Goal: Transaction & Acquisition: Purchase product/service

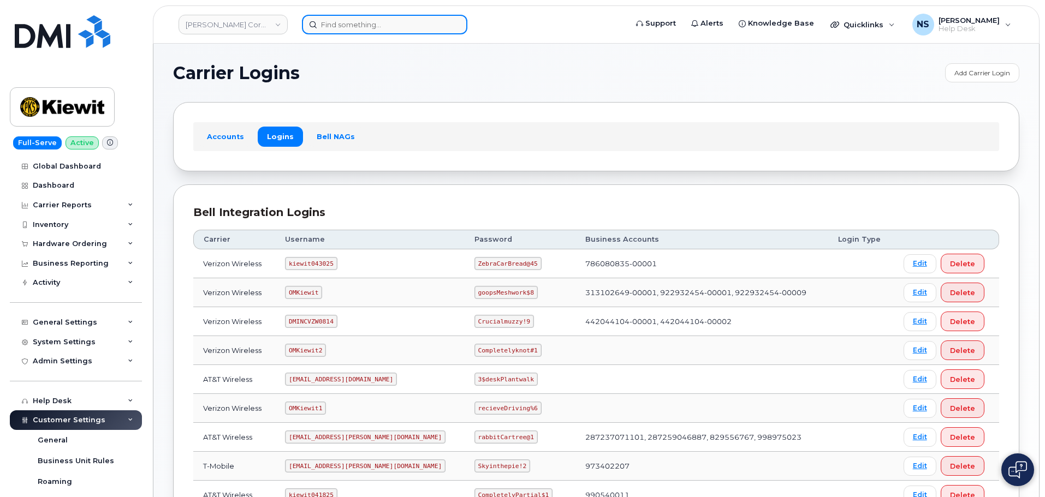
drag, startPoint x: 344, startPoint y: 33, endPoint x: 358, endPoint y: 33, distance: 13.7
click at [358, 33] on input at bounding box center [384, 25] width 165 height 20
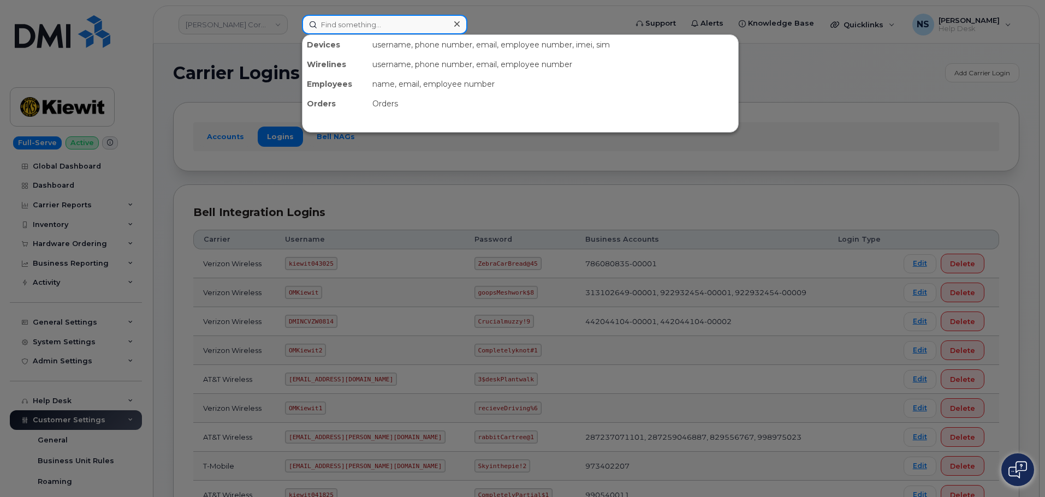
paste input "294486"
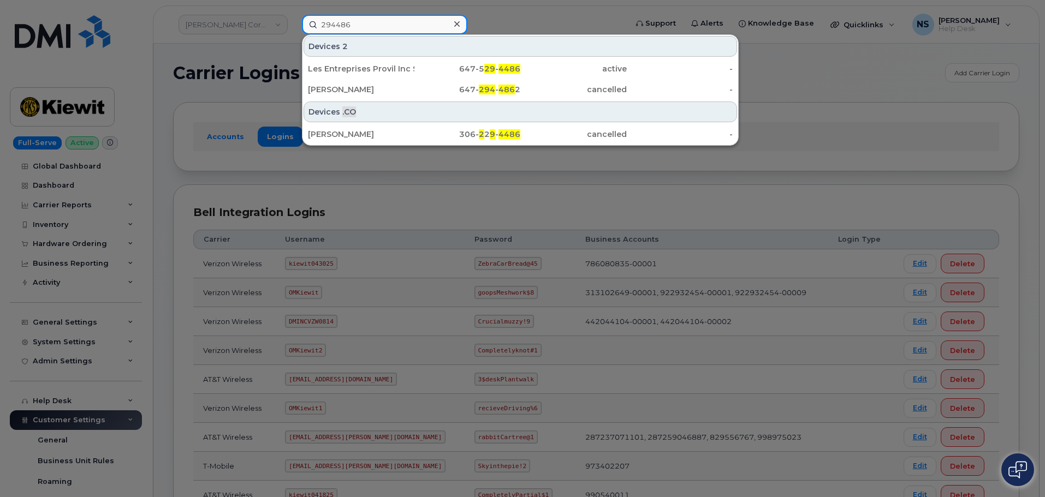
type input "294486"
click at [529, 9] on div at bounding box center [522, 248] width 1045 height 497
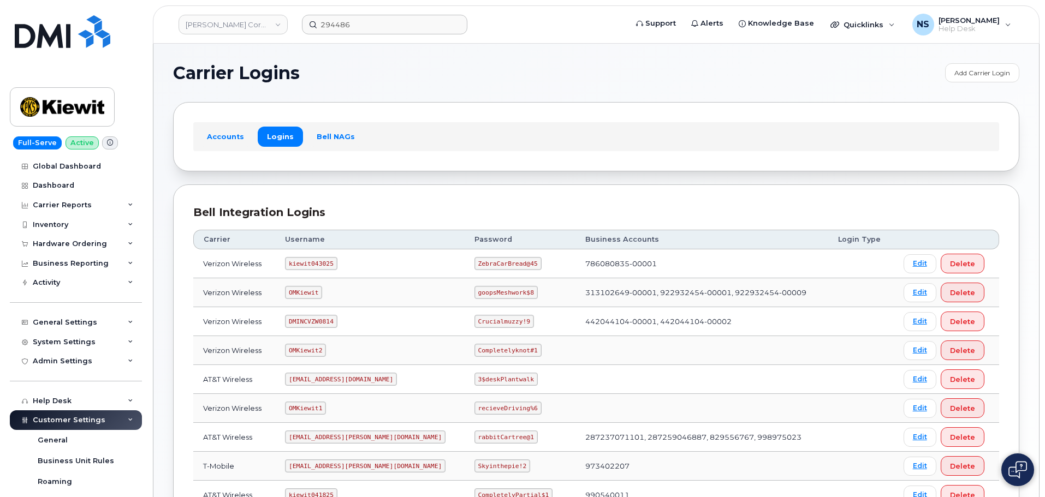
click at [200, 44] on div "Kiewit Corporation 294486 Support Alerts Knowledge Base Quicklinks Suspend / Ca…" at bounding box center [596, 364] width 886 height 640
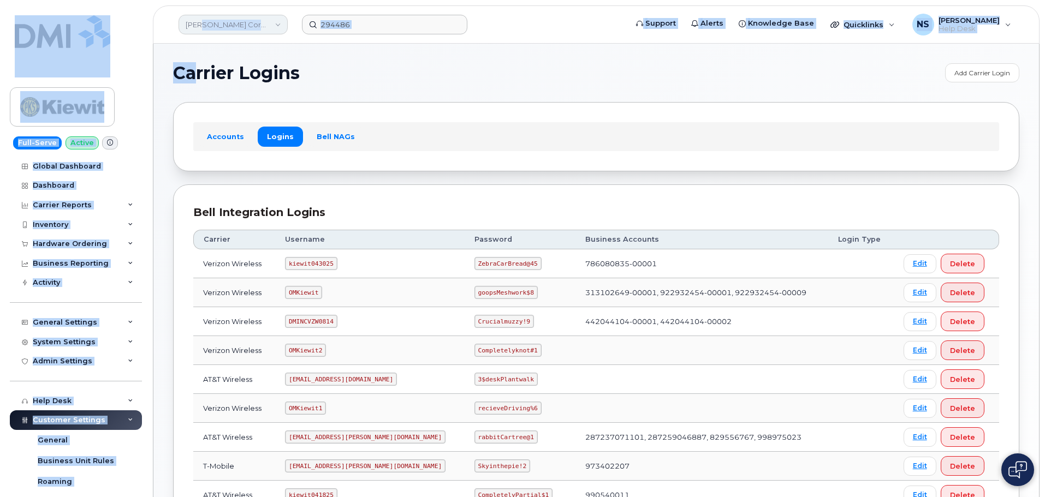
click at [211, 31] on link "Kiewit Corporation" at bounding box center [233, 25] width 109 height 20
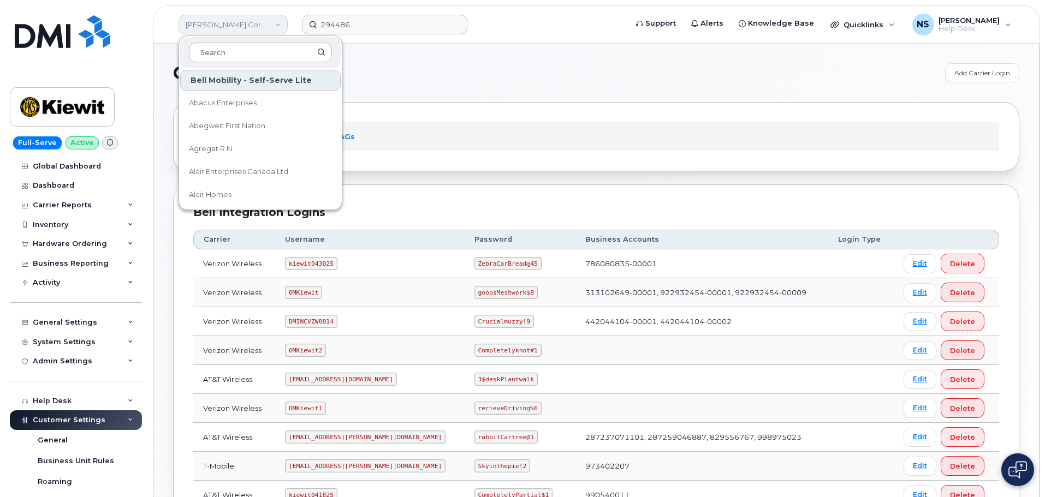
click at [212, 27] on link "Kiewit Corporation" at bounding box center [233, 25] width 109 height 20
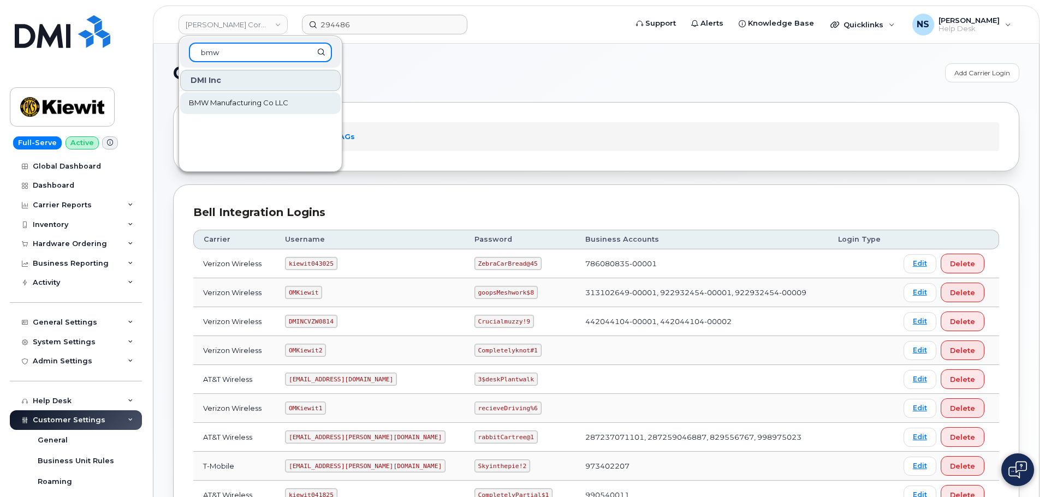
type input "bmw"
click at [266, 109] on link "BMW Manufacturing Co LLC" at bounding box center [260, 103] width 161 height 22
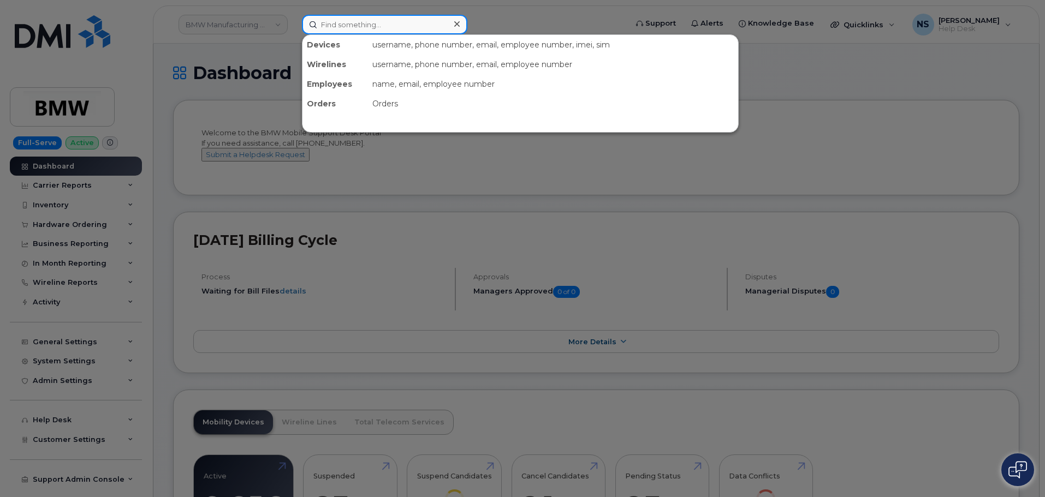
click at [343, 31] on input at bounding box center [384, 25] width 165 height 20
paste input "294486"
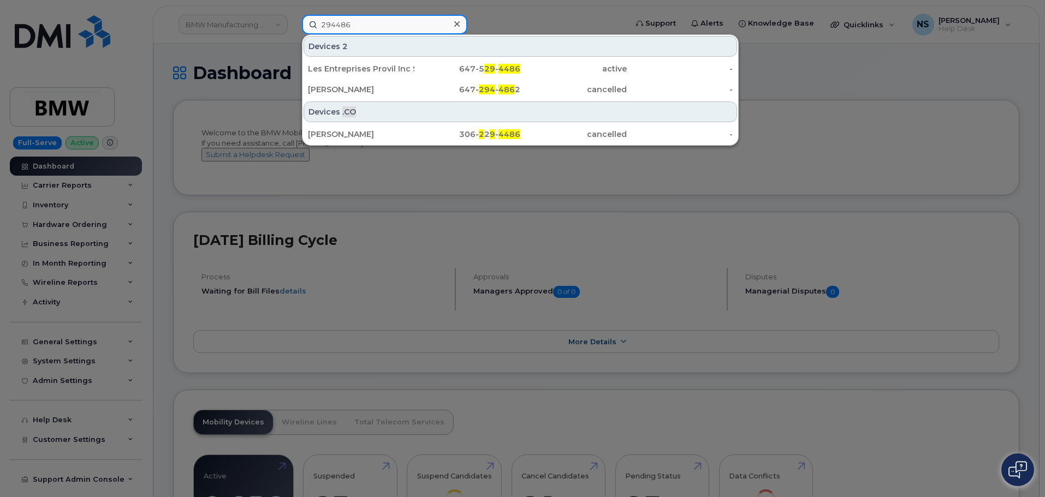
type input "294486"
click at [522, 2] on div at bounding box center [522, 248] width 1045 height 497
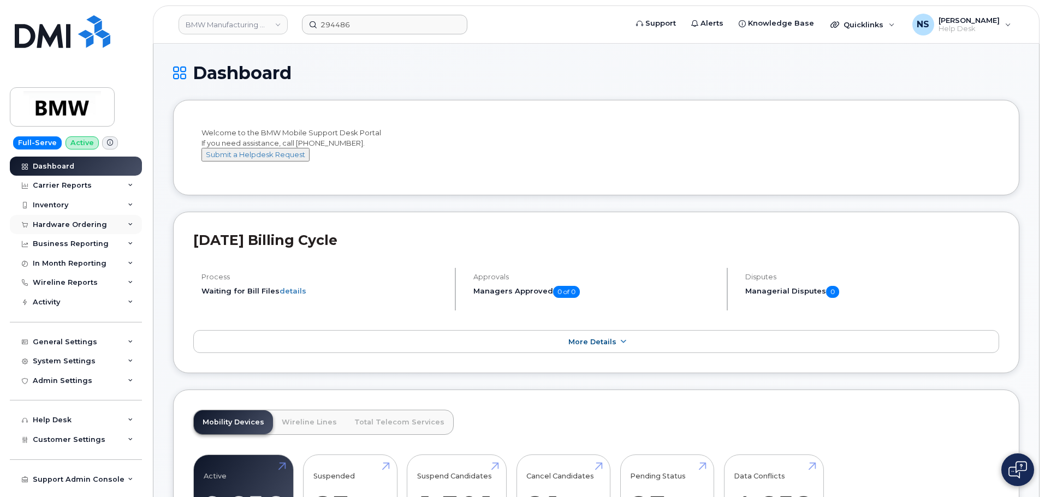
click at [93, 230] on div "Hardware Ordering" at bounding box center [76, 225] width 132 height 20
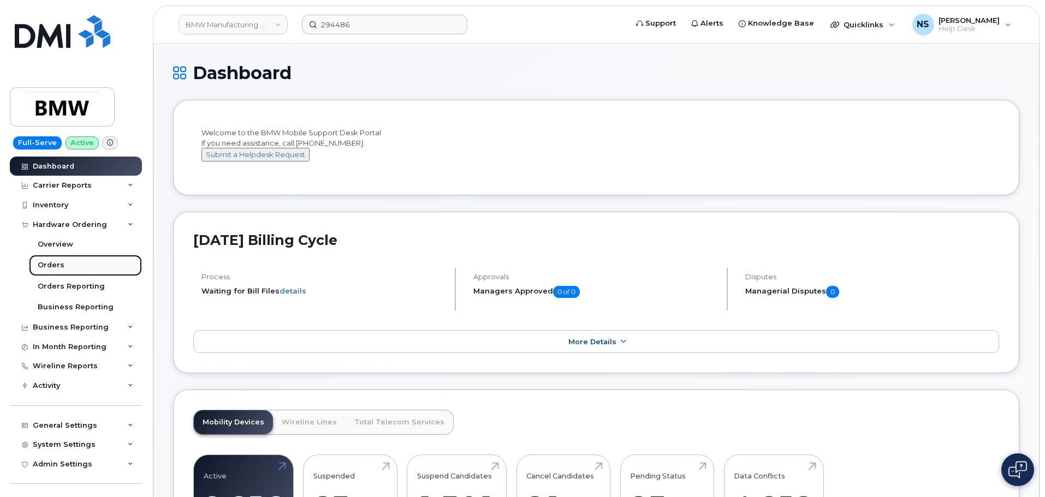
click at [68, 265] on link "Orders" at bounding box center [85, 265] width 113 height 21
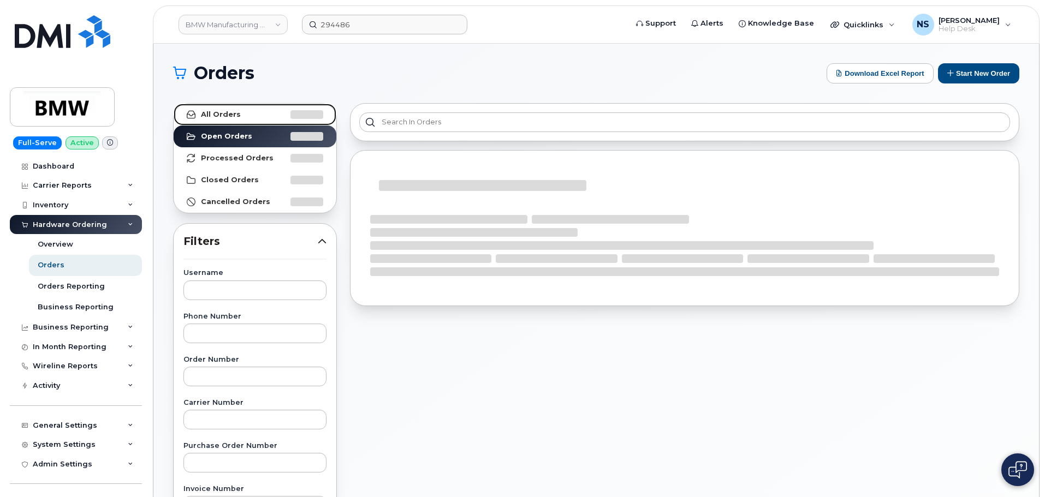
click at [259, 120] on link "All Orders" at bounding box center [255, 115] width 163 height 22
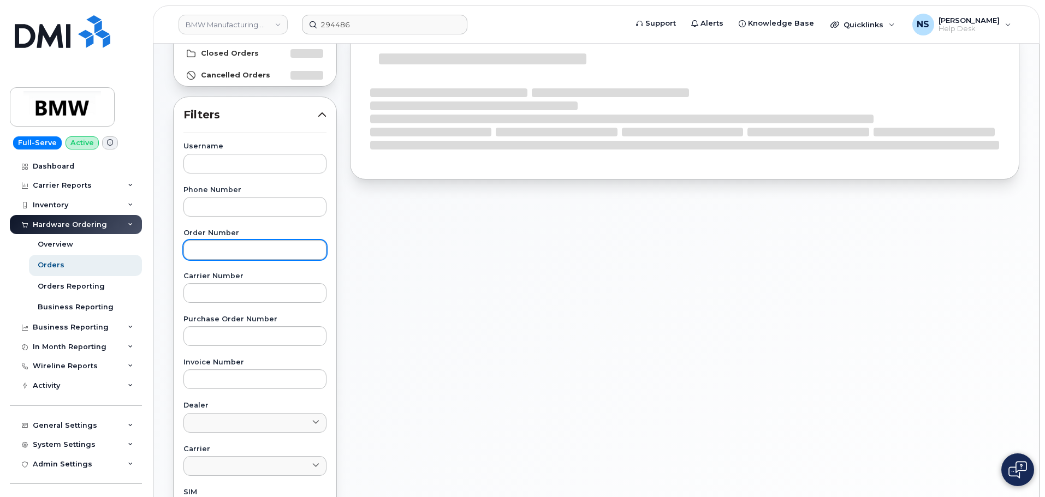
scroll to position [164, 0]
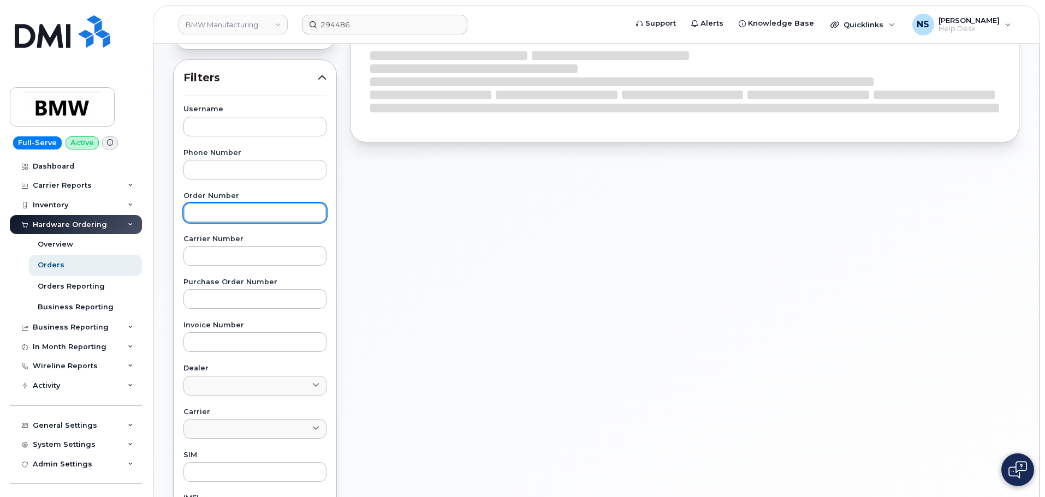
click at [243, 215] on input "text" at bounding box center [254, 213] width 143 height 20
paste input "294486"
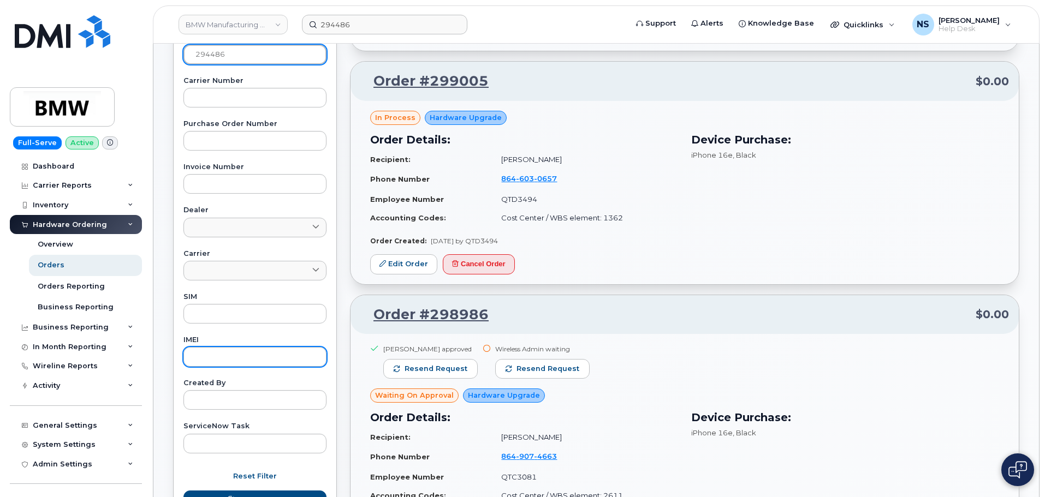
scroll to position [414, 0]
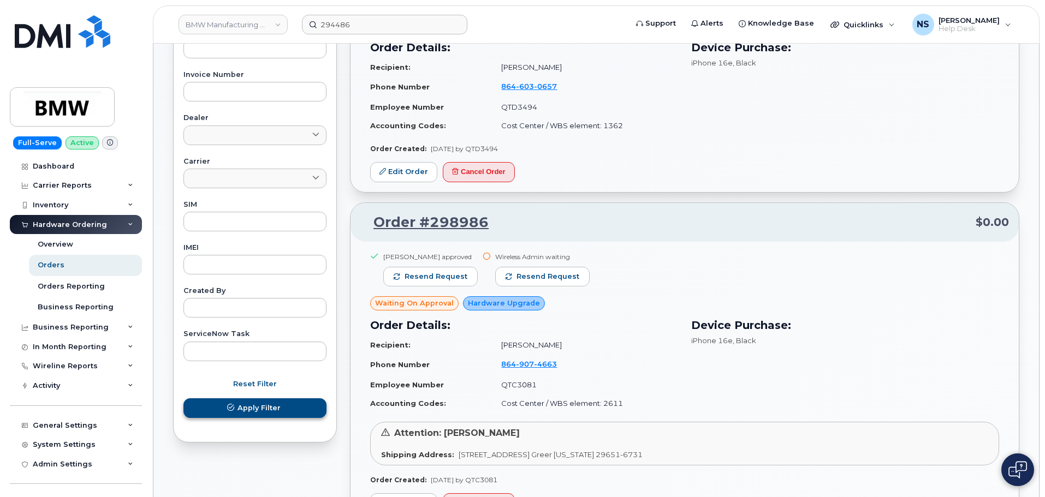
type input "294486"
click at [281, 406] on button "Apply Filter" at bounding box center [254, 409] width 143 height 20
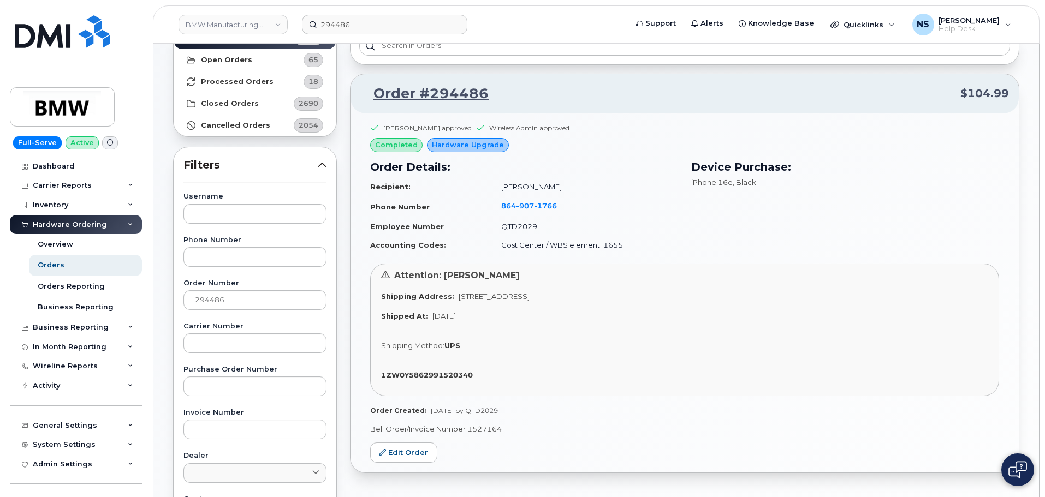
scroll to position [0, 0]
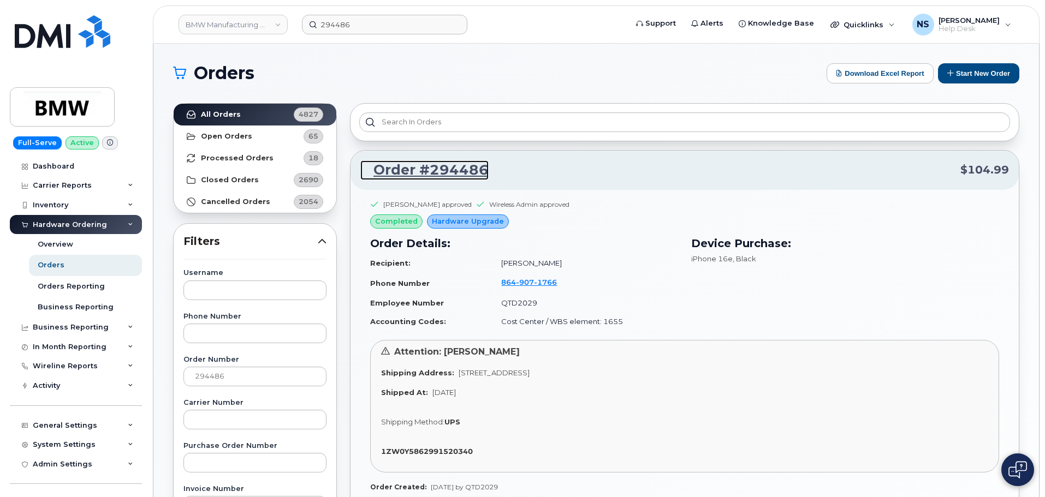
click at [450, 169] on link "Order #294486" at bounding box center [424, 171] width 128 height 20
click at [957, 80] on button "Start New Order" at bounding box center [978, 73] width 81 height 20
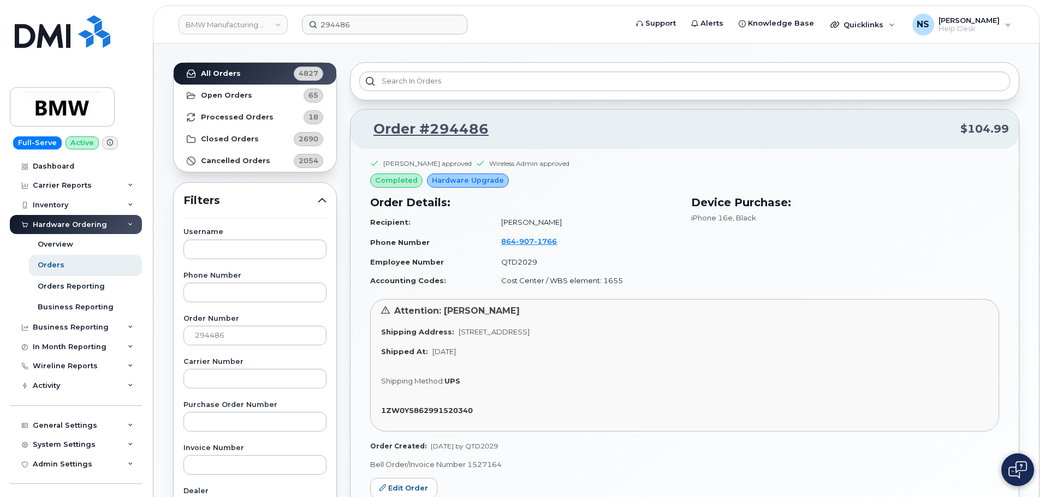
scroll to position [109, 0]
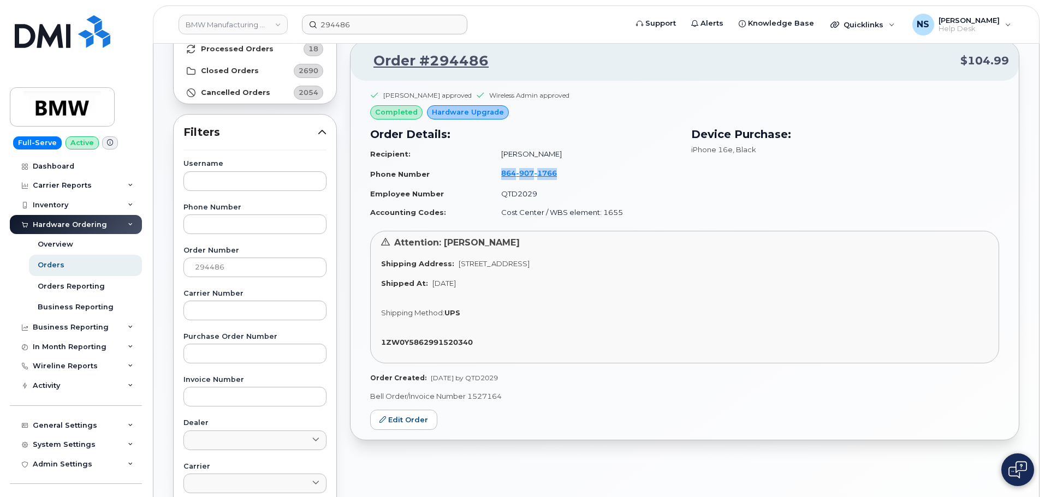
drag, startPoint x: 568, startPoint y: 174, endPoint x: 533, endPoint y: 179, distance: 35.4
click at [491, 173] on td "864 907 1766" at bounding box center [584, 174] width 187 height 21
copy span "864 907 1766"
drag, startPoint x: 613, startPoint y: 265, endPoint x: 458, endPoint y: 260, distance: 155.1
click at [456, 264] on div "Shipping Address: 307 Londonderry Ct, Greer, SC, 29650, USA" at bounding box center [684, 264] width 607 height 10
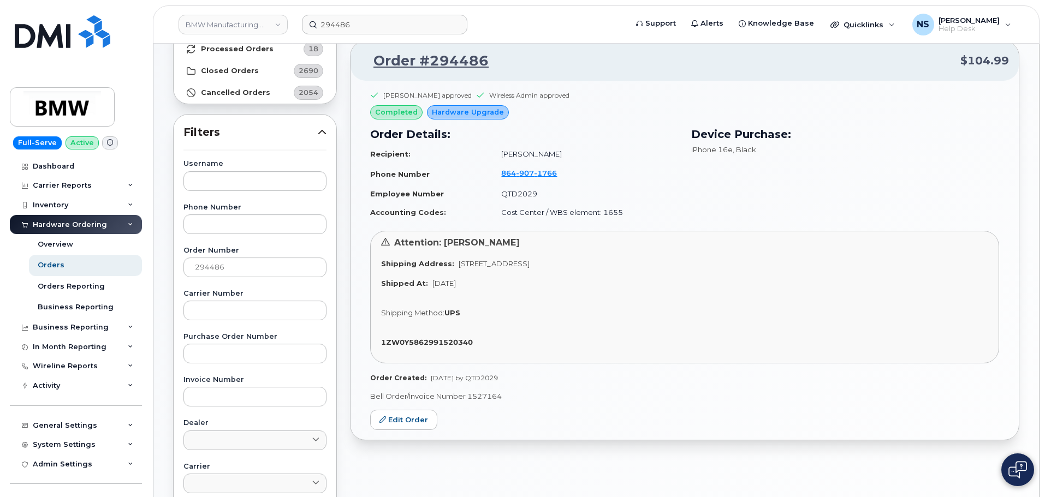
click at [459, 266] on span "307 Londonderry Ct, Greer, SC, 29650, USA" at bounding box center [494, 263] width 71 height 9
drag, startPoint x: 455, startPoint y: 266, endPoint x: 595, endPoint y: 160, distance: 174.9
click at [616, 260] on div "Shipping Address: 307 Londonderry Ct, Greer, SC, 29650, USA" at bounding box center [684, 264] width 607 height 10
copy span "307 Londonderry Ct, Greer, SC, 29650, USA"
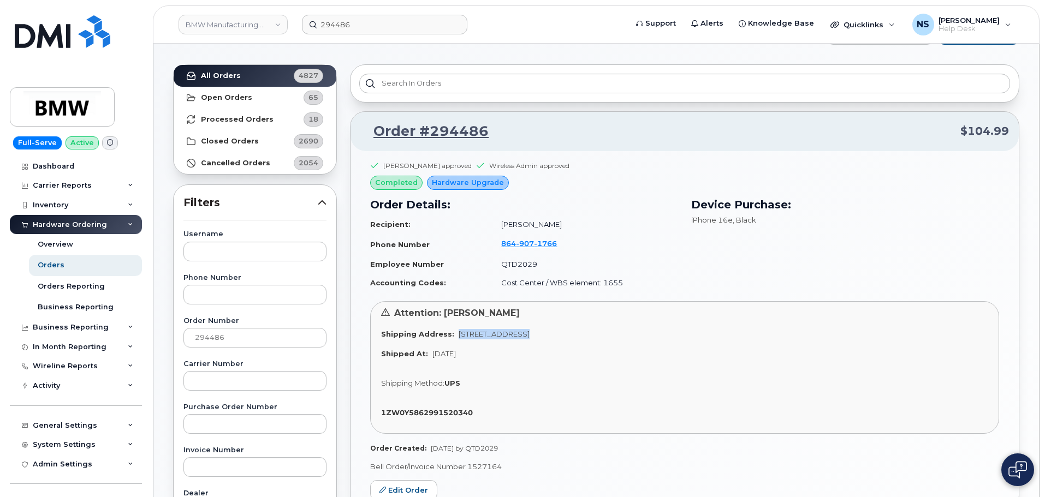
scroll to position [0, 0]
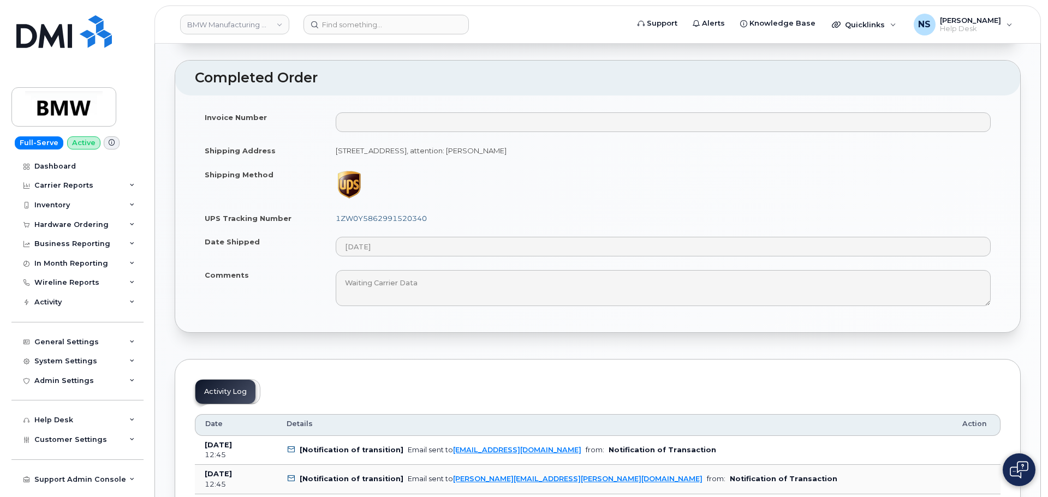
scroll to position [655, 0]
click at [406, 219] on link "1ZW0Y5862991520340" at bounding box center [379, 219] width 91 height 9
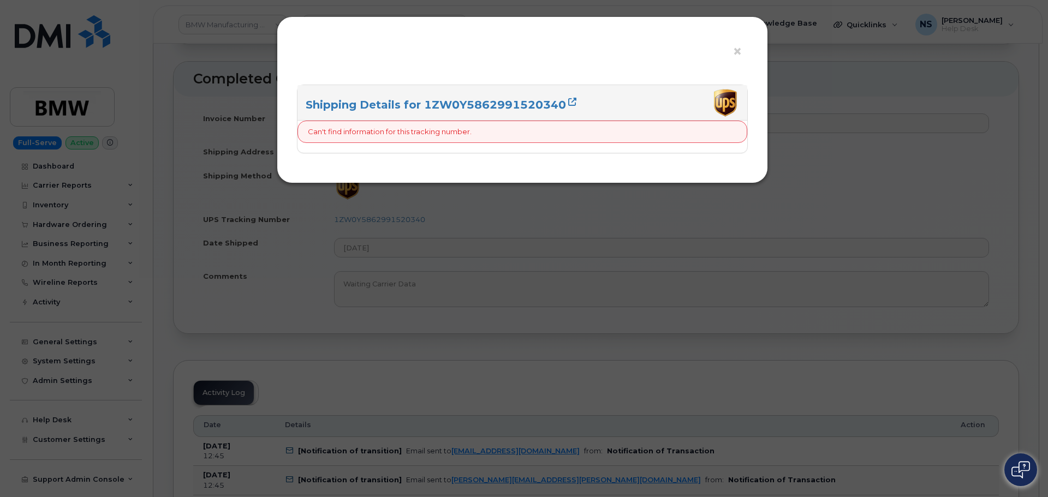
click at [504, 98] on h3 "Shipping Details for 1ZW0Y5862991520340" at bounding box center [522, 105] width 433 height 15
click at [495, 102] on link "Shipping Details for 1ZW0Y5862991520340" at bounding box center [441, 104] width 271 height 13
drag, startPoint x: 534, startPoint y: 251, endPoint x: 526, endPoint y: 249, distance: 8.4
click at [530, 250] on div "× Shipping Details for 1ZW0Y5862991520340 Can't find information for this track…" at bounding box center [524, 248] width 1048 height 497
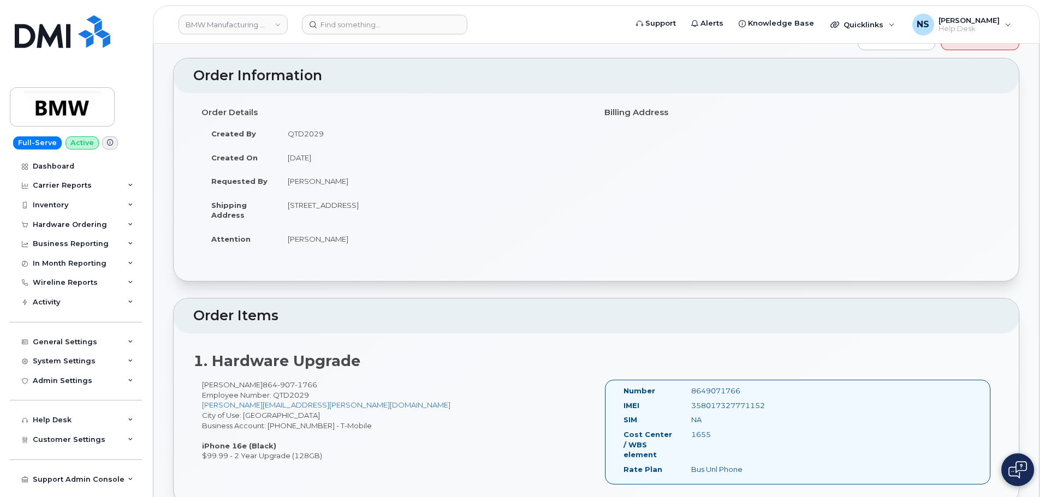
scroll to position [109, 0]
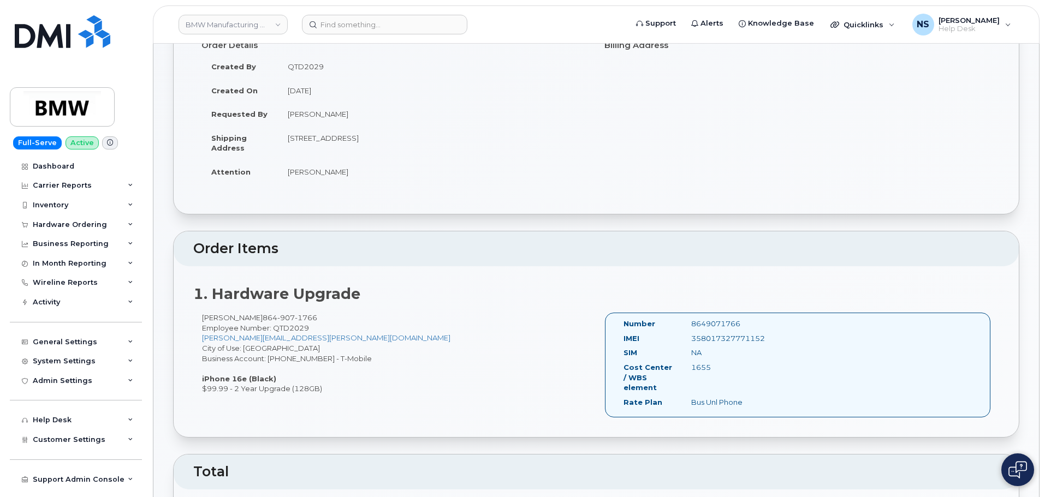
click at [349, 125] on td "Zachary Akers" at bounding box center [433, 114] width 310 height 24
click at [349, 136] on td "307 Londonderry Ct, Greer, SC, 29650, USA" at bounding box center [433, 143] width 310 height 34
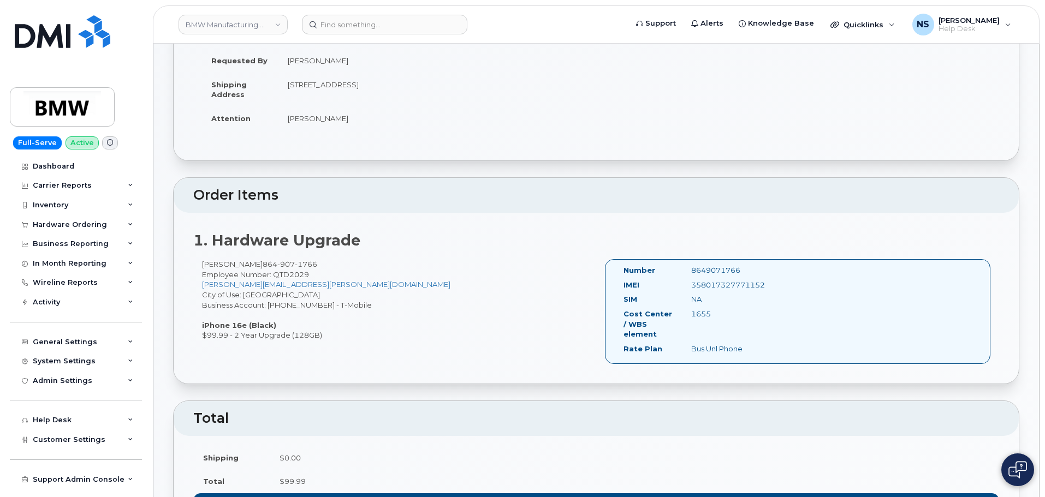
scroll to position [164, 0]
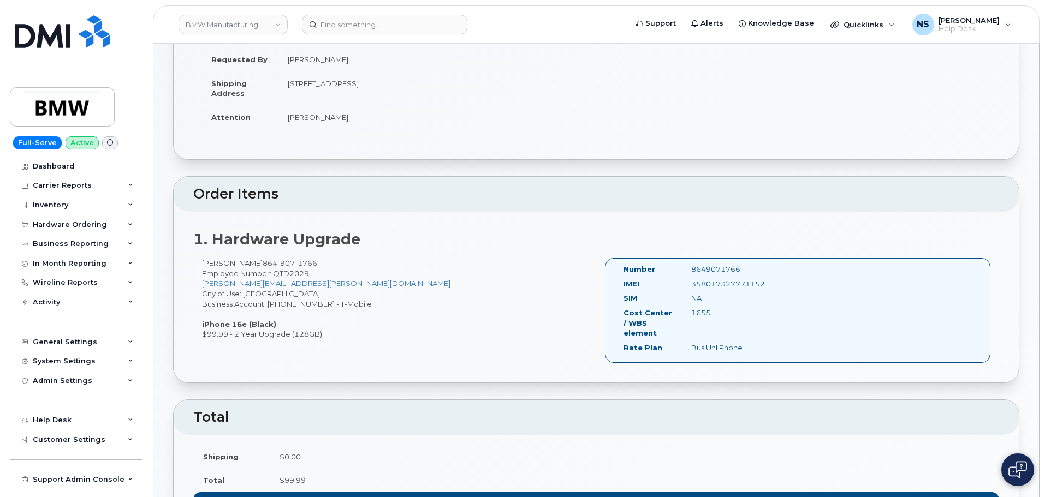
click at [320, 304] on div "Zachary Akers 864 907 1766 Employee Number: QTD2029 zachary.akers@bmwmc.com Cit…" at bounding box center [394, 298] width 403 height 81
drag, startPoint x: 320, startPoint y: 304, endPoint x: 341, endPoint y: 299, distance: 20.8
click at [324, 303] on div "Zachary Akers 864 907 1766 Employee Number: QTD2029 zachary.akers@bmwmc.com Cit…" at bounding box center [394, 298] width 403 height 81
drag, startPoint x: 385, startPoint y: 287, endPoint x: 403, endPoint y: 271, distance: 23.9
click at [387, 287] on div "Zachary Akers 864 907 1766 Employee Number: QTD2029 zachary.akers@bmwmc.com Cit…" at bounding box center [394, 298] width 403 height 81
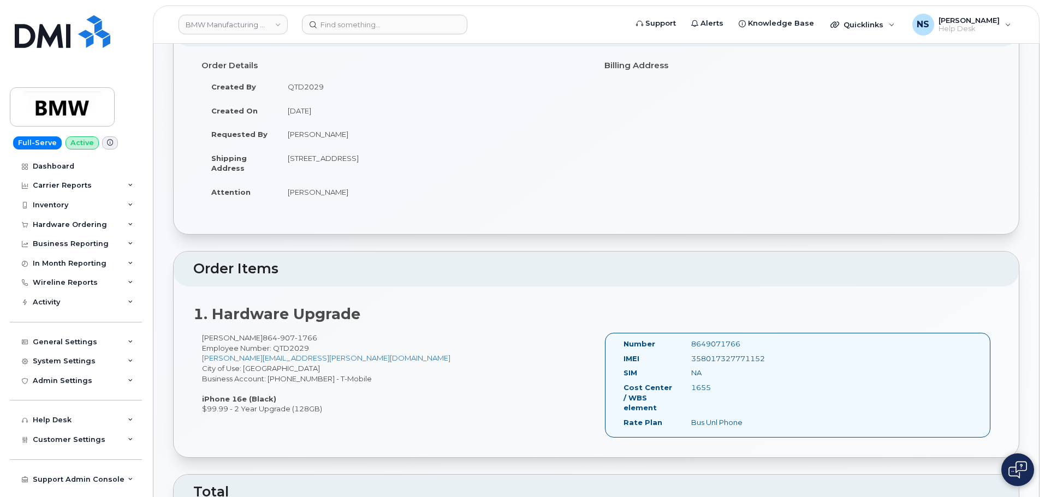
scroll to position [55, 0]
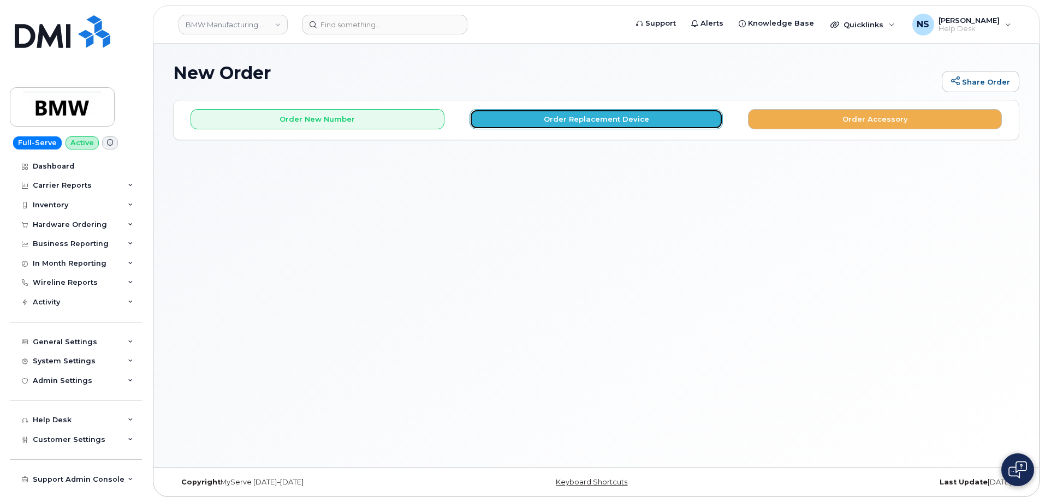
drag, startPoint x: 479, startPoint y: 115, endPoint x: 484, endPoint y: 115, distance: 5.5
click at [484, 115] on button "Order Replacement Device" at bounding box center [597, 119] width 254 height 20
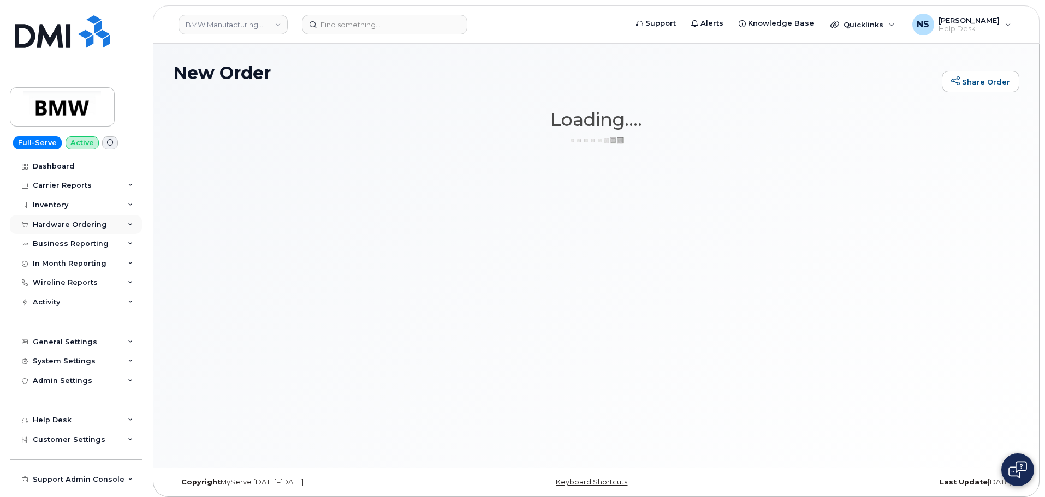
click at [69, 223] on div "Hardware Ordering" at bounding box center [70, 225] width 74 height 9
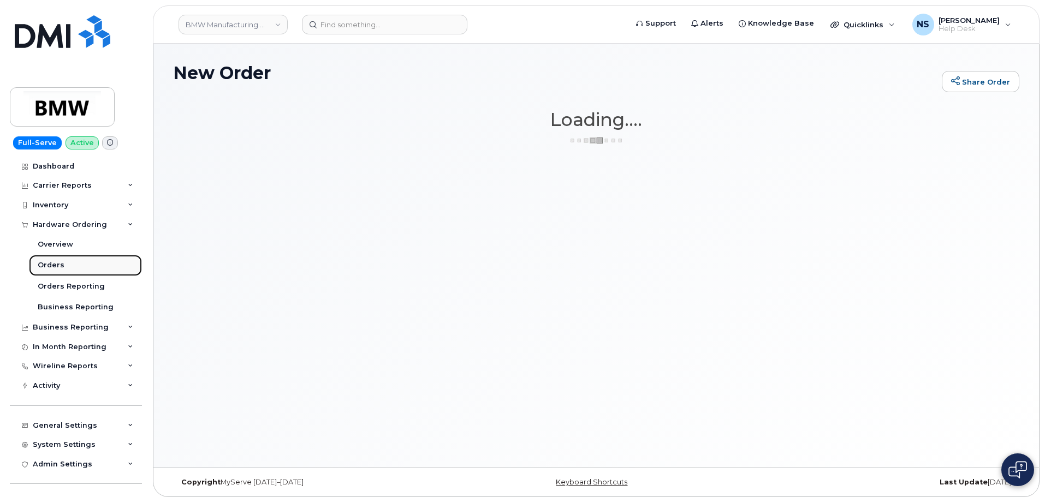
click at [77, 269] on link "Orders" at bounding box center [85, 265] width 113 height 21
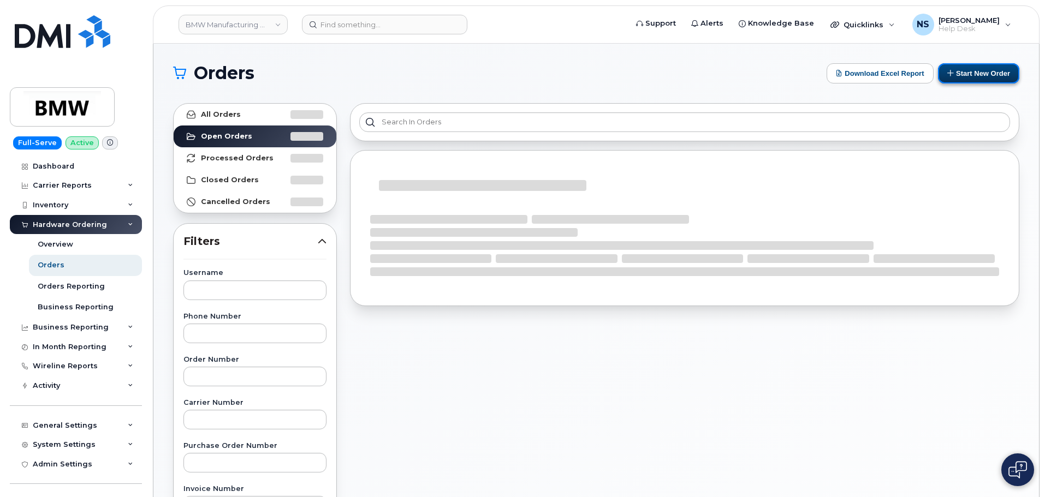
click at [971, 70] on button "Start New Order" at bounding box center [978, 73] width 81 height 20
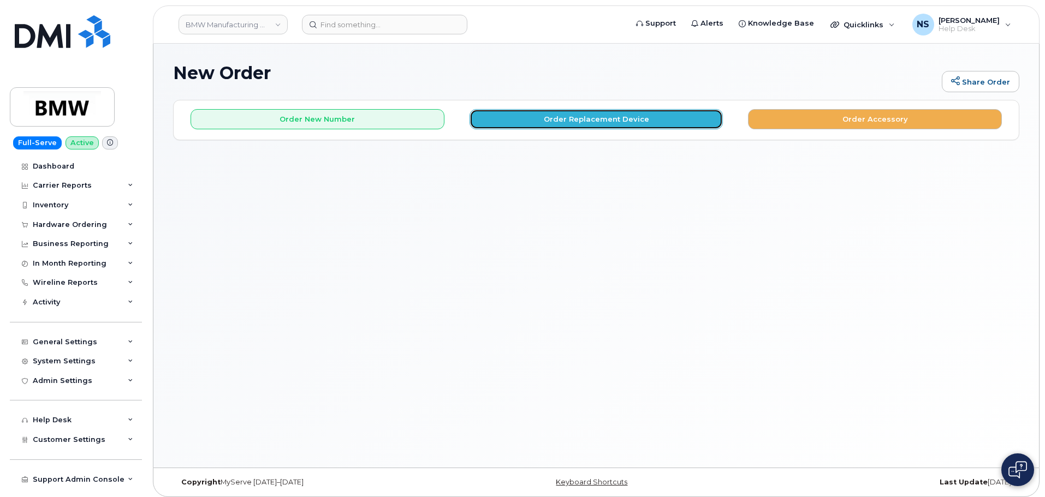
click at [550, 118] on button "Order Replacement Device" at bounding box center [597, 119] width 254 height 20
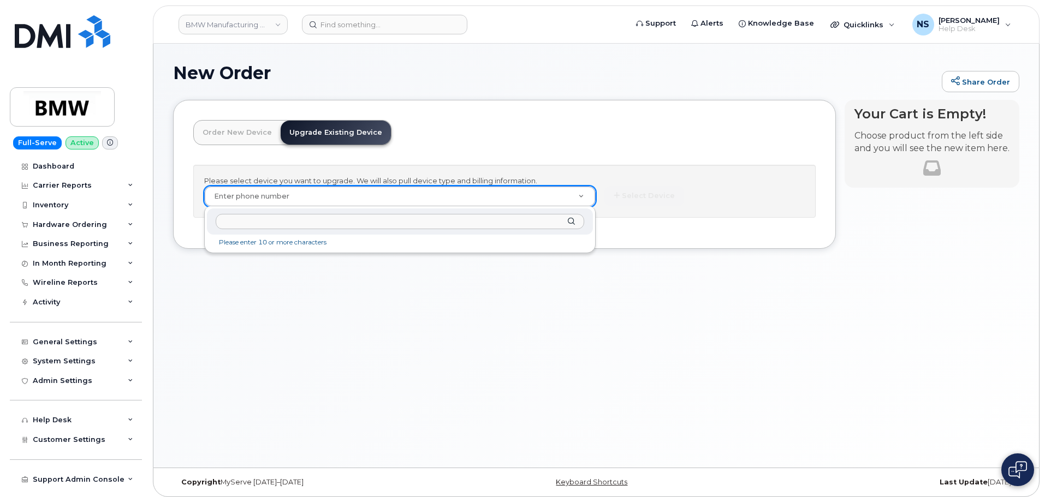
drag, startPoint x: 370, startPoint y: 206, endPoint x: 363, endPoint y: 187, distance: 19.7
paste input "8649071766"
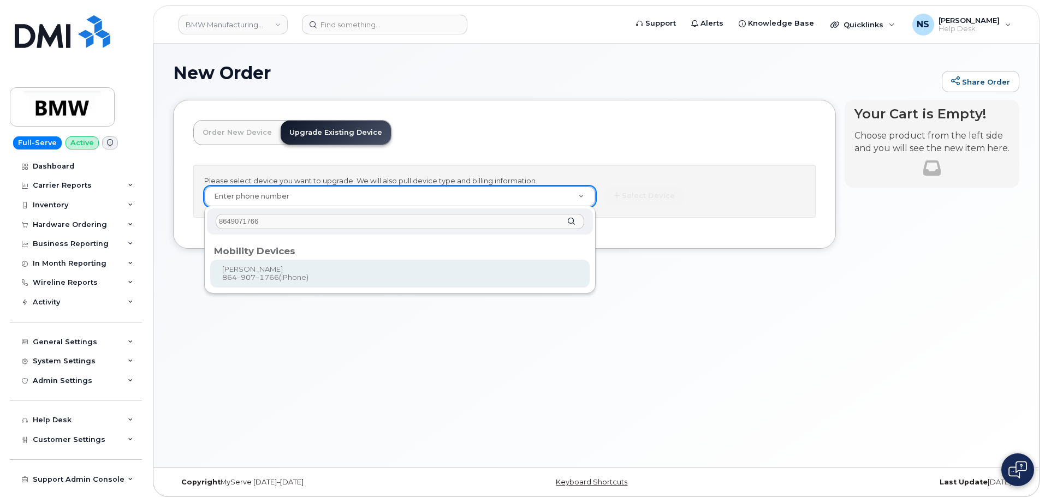
type input "8649071766"
type input "913470"
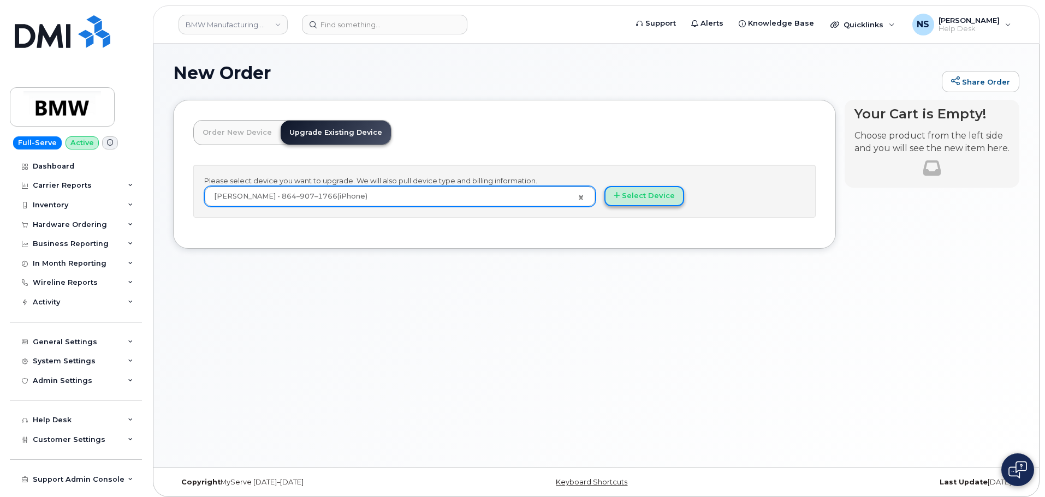
click at [620, 192] on button "Select Device" at bounding box center [644, 196] width 80 height 20
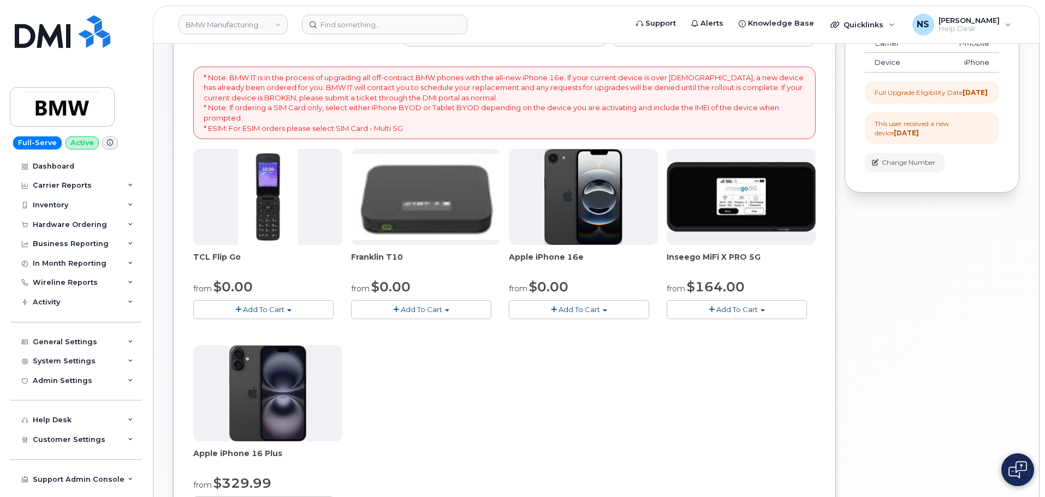
scroll to position [218, 0]
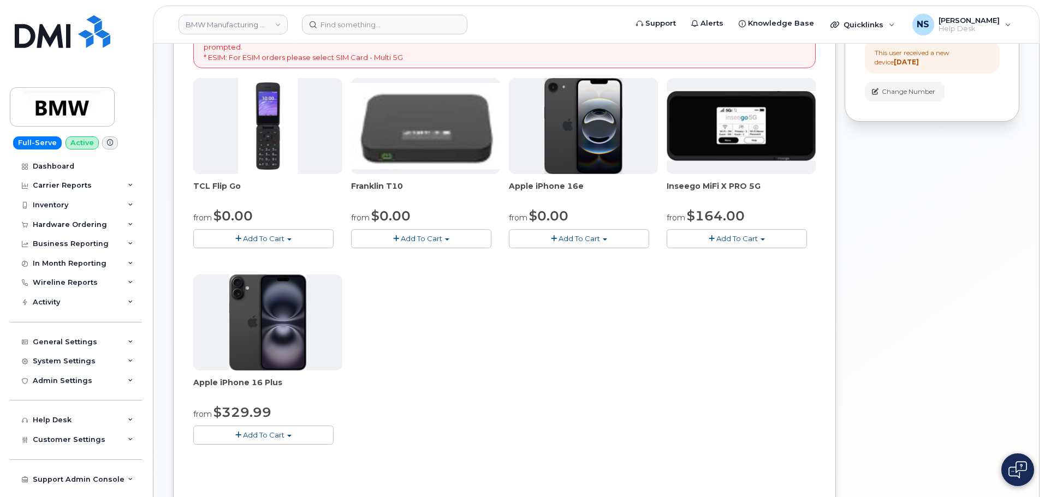
click at [545, 239] on button "Add To Cart" at bounding box center [579, 238] width 140 height 19
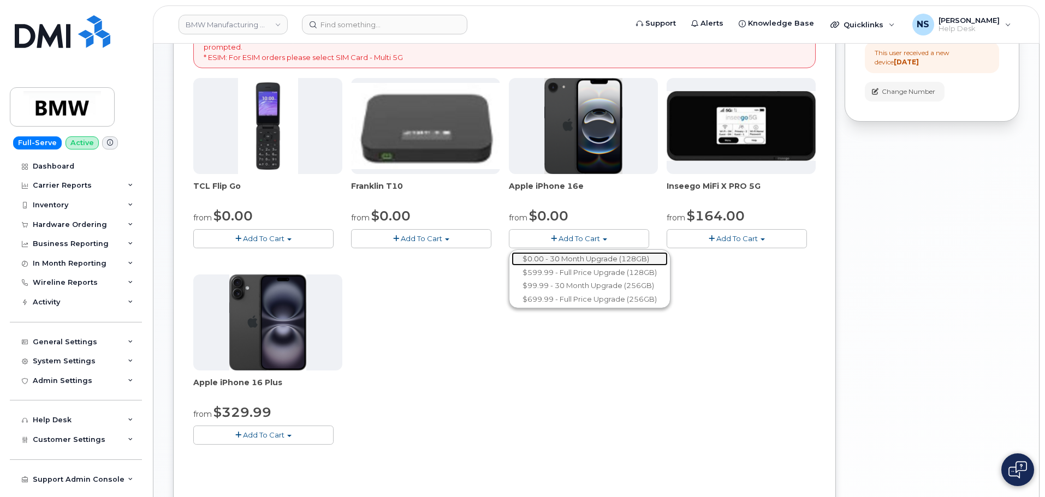
click at [568, 258] on link "$0.00 - 30 Month Upgrade (128GB)" at bounding box center [590, 259] width 156 height 14
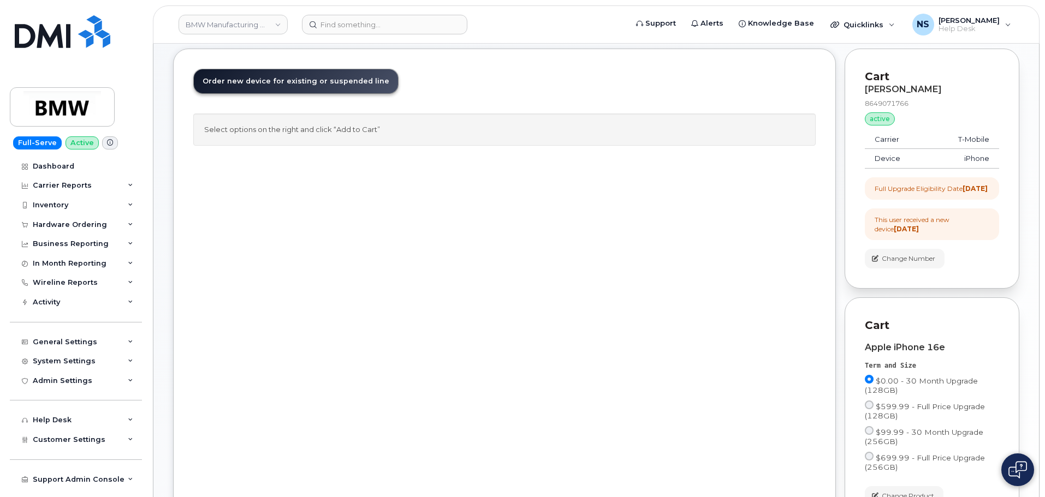
scroll to position [39, 0]
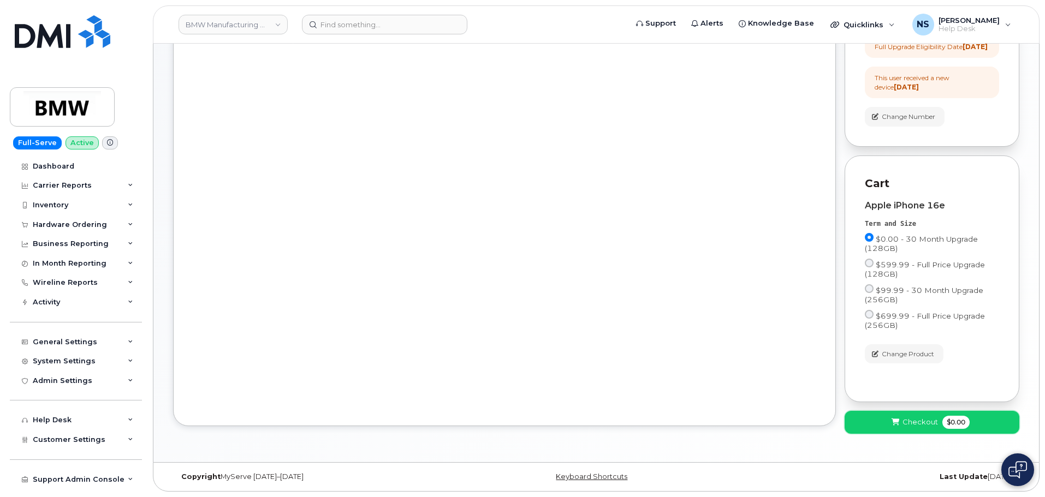
click at [894, 417] on button "Checkout $0.00" at bounding box center [932, 422] width 175 height 22
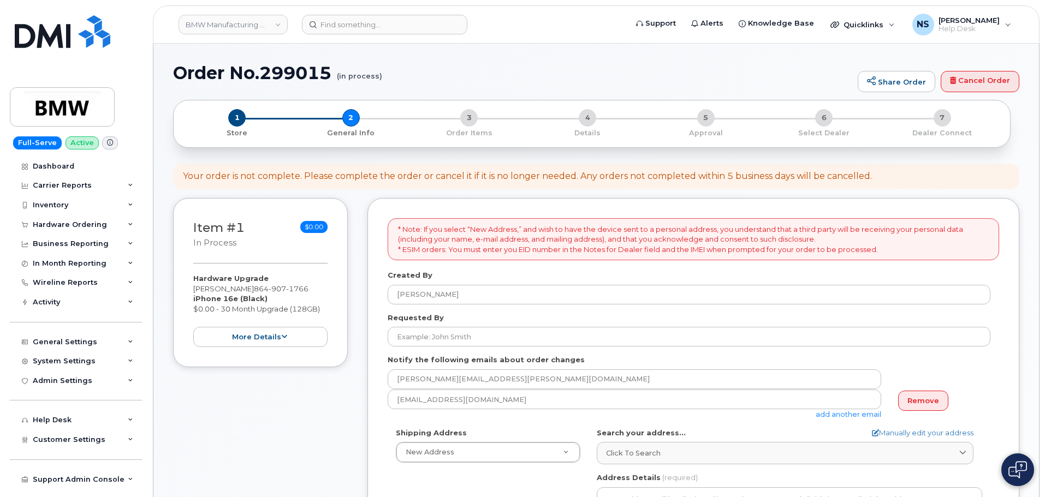
select select
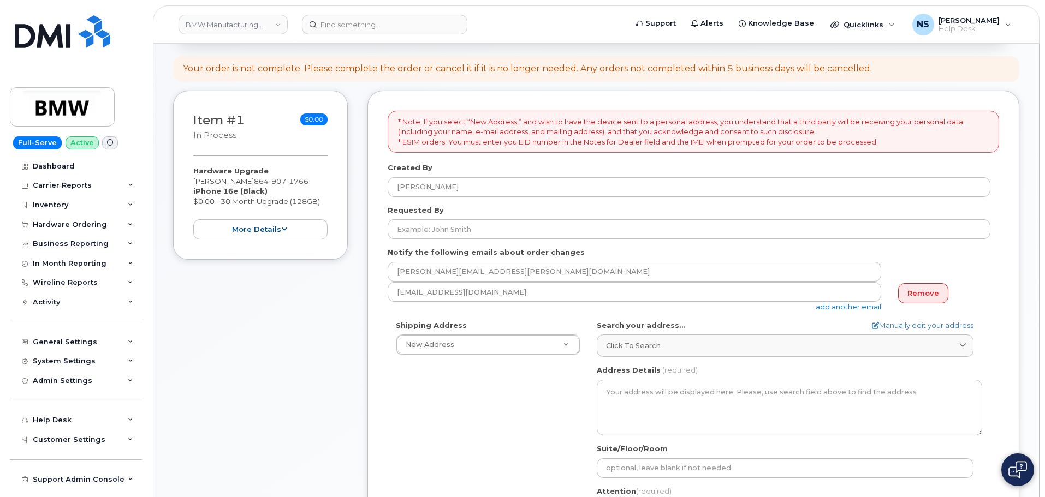
scroll to position [109, 0]
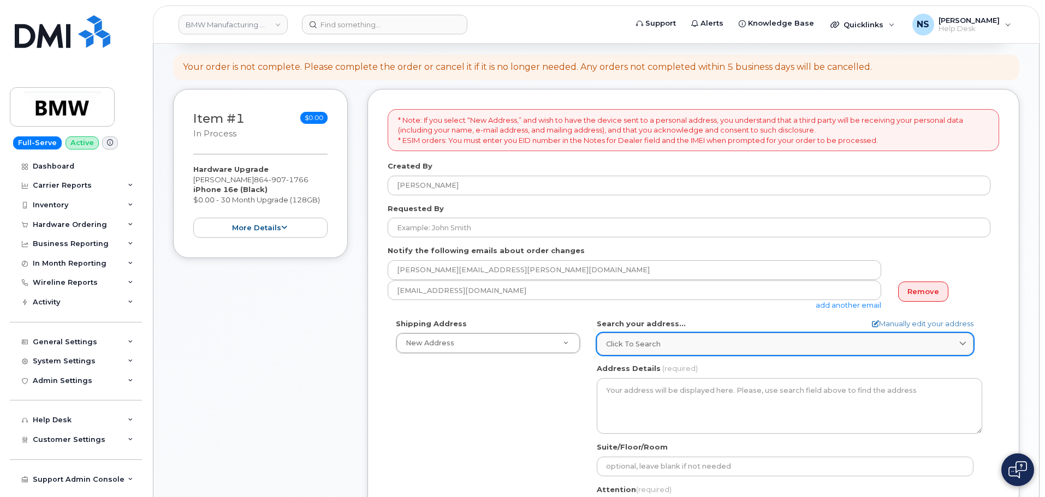
click at [809, 346] on div "Click to search" at bounding box center [785, 344] width 358 height 10
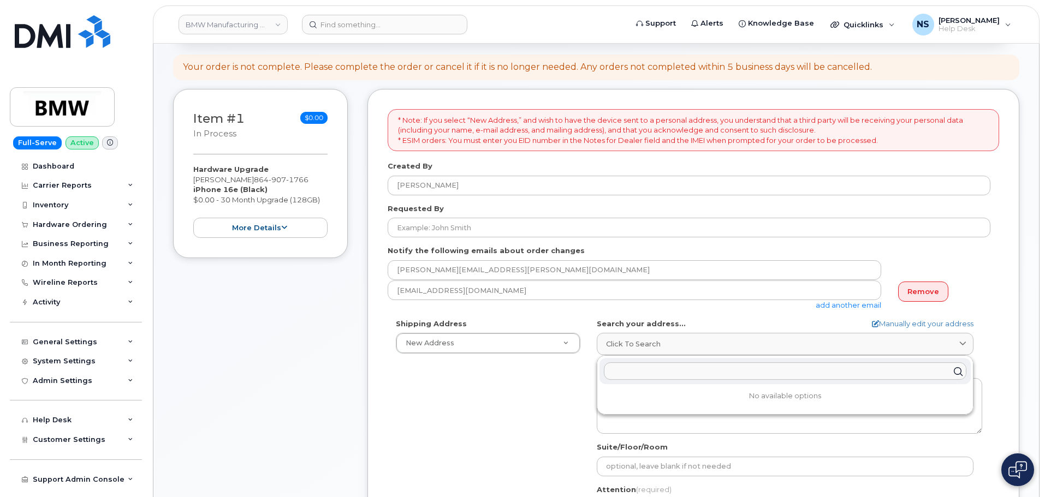
paste input "307 Londonderry Ct, Greer, SC, 29650, USA"
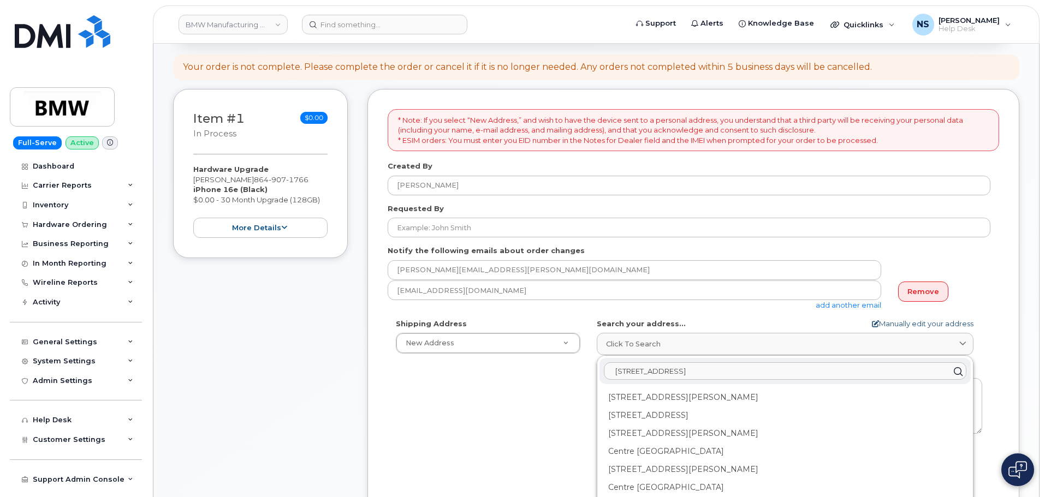
type input "[STREET_ADDRESS]"
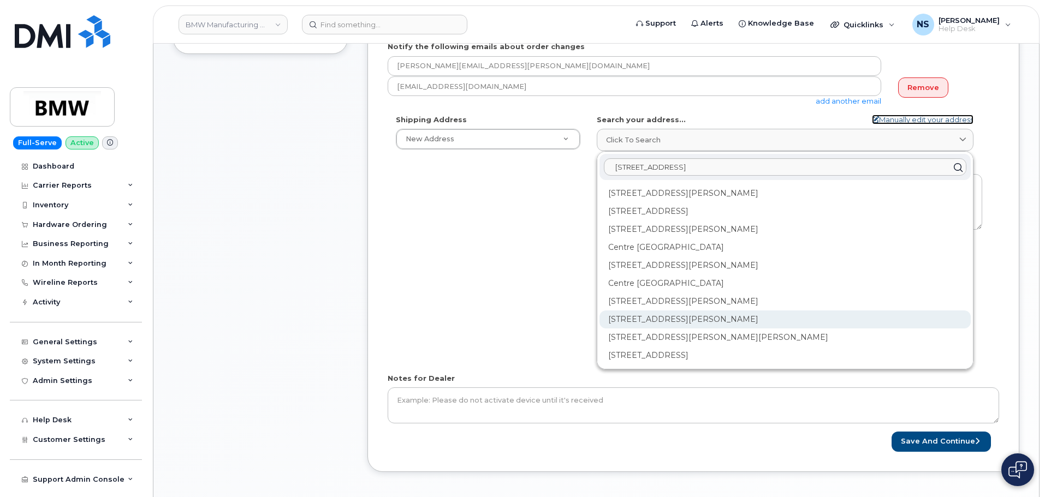
scroll to position [328, 0]
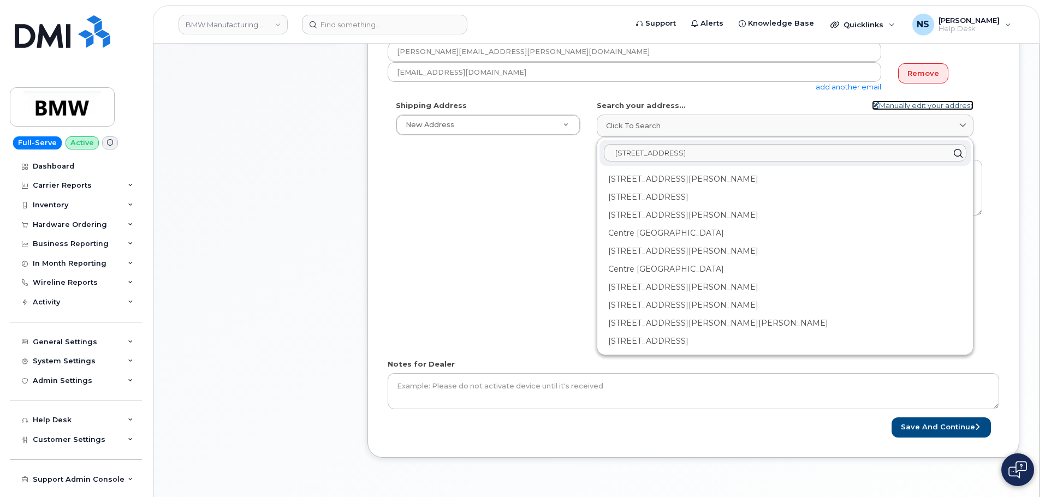
click at [920, 103] on link "Manually edit your address" at bounding box center [923, 105] width 102 height 10
select select
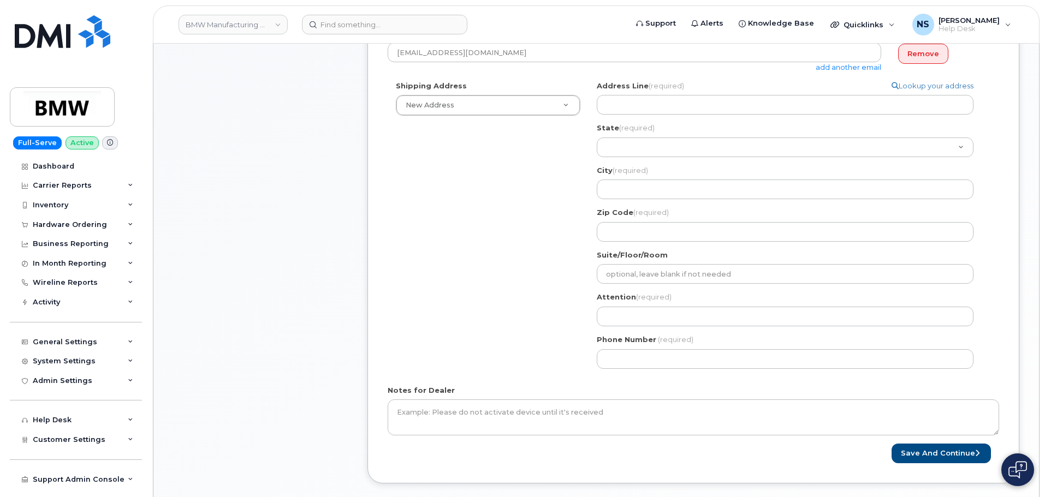
scroll to position [218, 0]
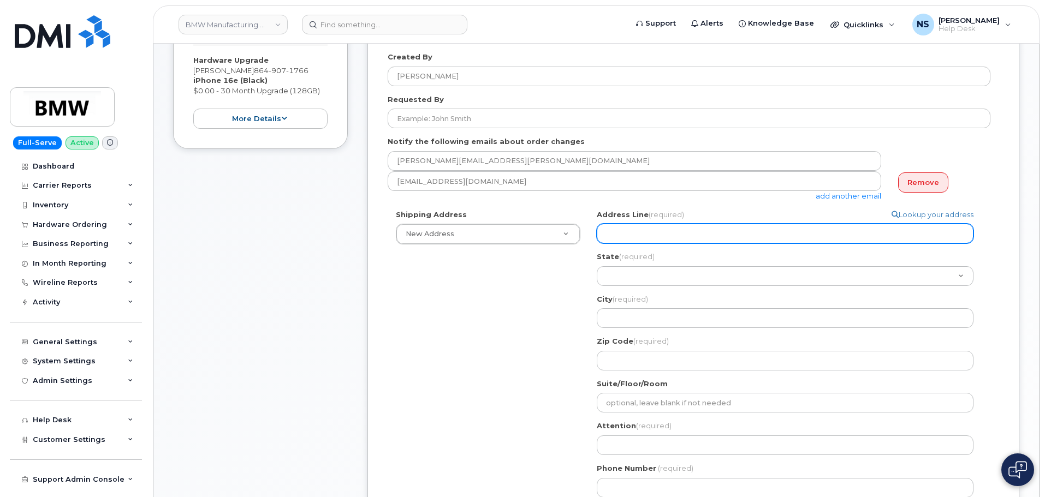
click at [654, 227] on input "Address Line (required)" at bounding box center [785, 234] width 377 height 20
paste input "[STREET_ADDRESS]"
select select
type input "[STREET_ADDRESS]"
drag, startPoint x: 773, startPoint y: 226, endPoint x: 679, endPoint y: 241, distance: 95.1
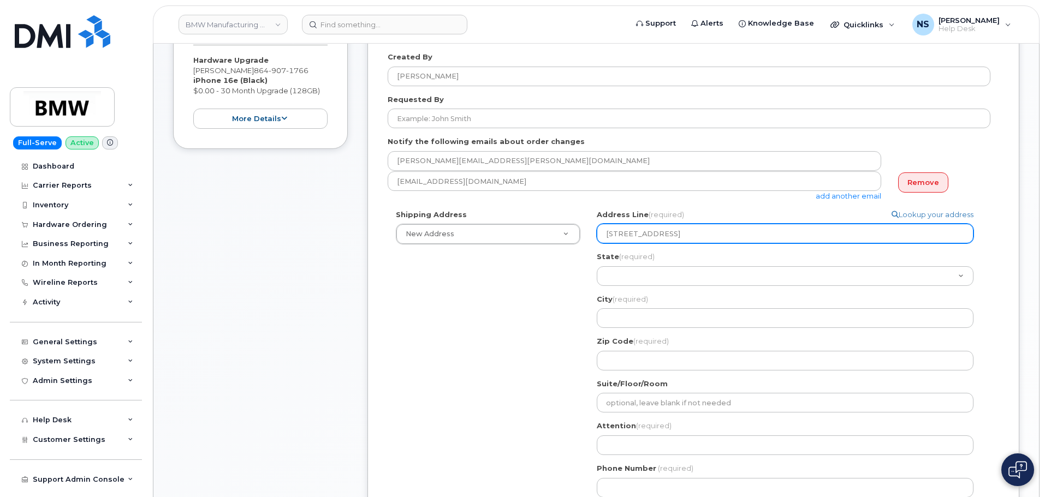
click at [679, 241] on input "[STREET_ADDRESS]" at bounding box center [785, 234] width 377 height 20
select select
type input "307 Londonderry Ct"
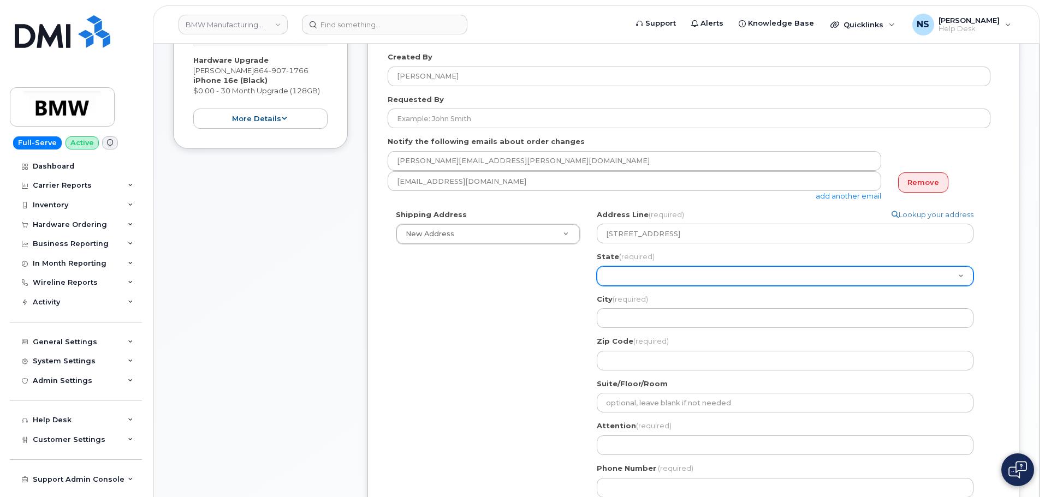
click at [681, 271] on select "Alabama Alaska American Samoa Arizona Arkansas California Colorado Connecticut …" at bounding box center [785, 276] width 377 height 20
select select "SC"
click at [597, 266] on select "Alabama Alaska American Samoa Arizona Arkansas California Colorado Connecticut …" at bounding box center [785, 276] width 377 height 20
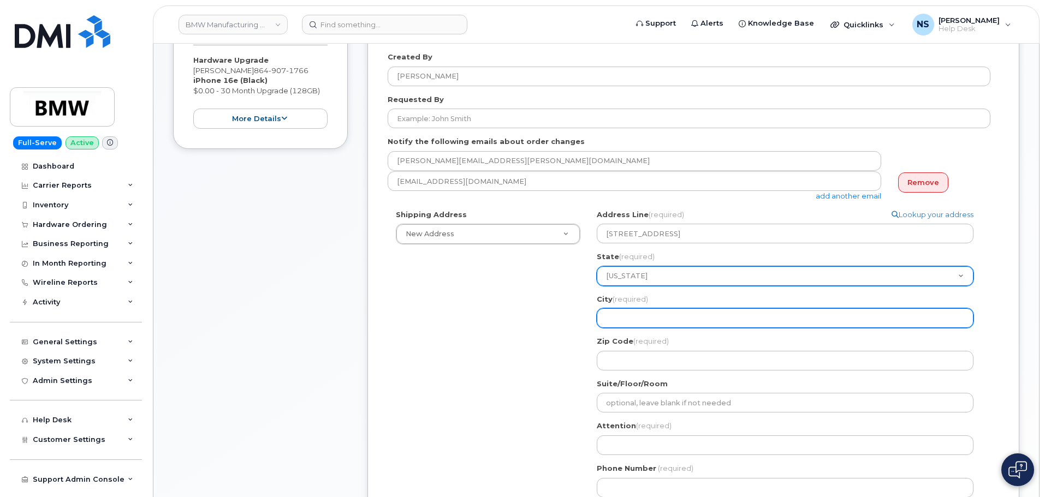
paste input ", Greer, SC, 29650, USA"
select select
type input ", Greer, SC, 29650, USA"
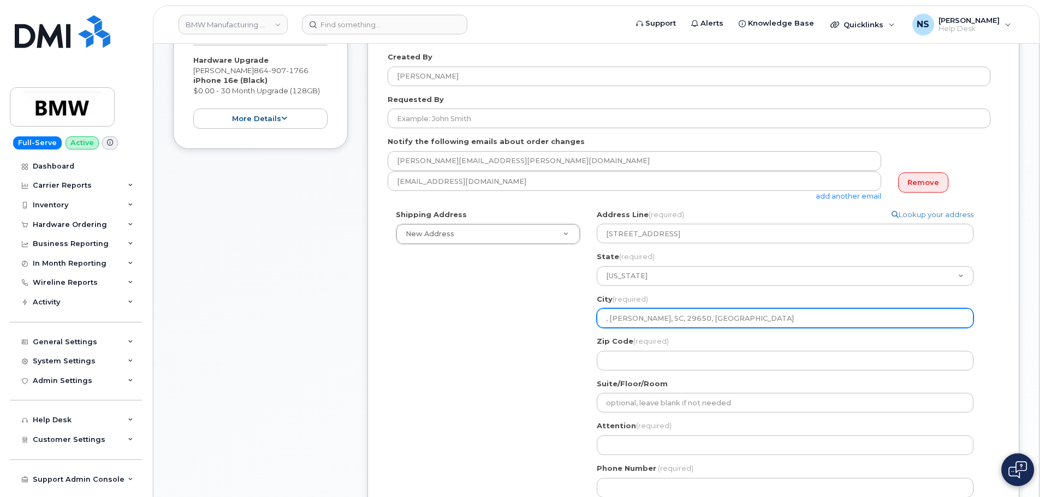
drag, startPoint x: 701, startPoint y: 326, endPoint x: 642, endPoint y: 316, distance: 59.9
click at [698, 323] on input ", Greer, SC, 29650, USA" at bounding box center [785, 318] width 377 height 20
drag, startPoint x: 609, startPoint y: 320, endPoint x: 577, endPoint y: 323, distance: 32.3
click at [577, 323] on div "Shipping Address New Address New Address BMW MC Plant BMW North America Financi…" at bounding box center [689, 358] width 603 height 296
select select
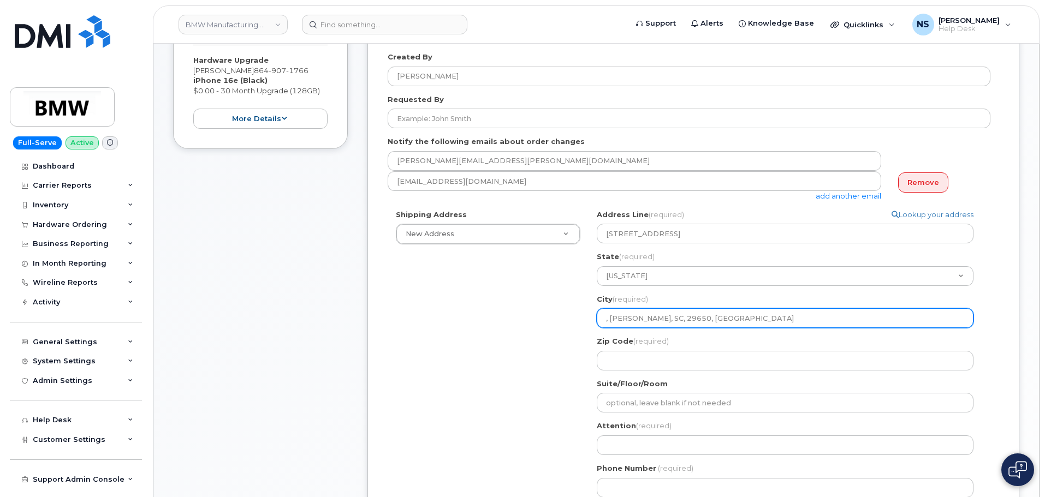
type input "Greer, SC, 29650, USA"
drag, startPoint x: 697, startPoint y: 316, endPoint x: 626, endPoint y: 322, distance: 71.2
click at [626, 322] on input "Greer, SC, 29650, USA" at bounding box center [785, 318] width 377 height 20
select select
type input "Greer"
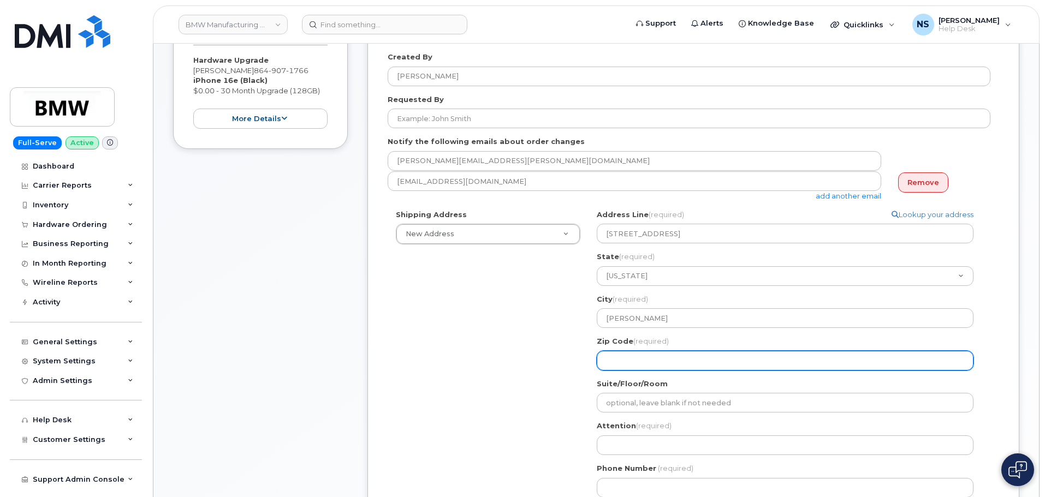
paste input ", SC, 29650, USA"
select select
type input ", SC, 29650, USA"
drag, startPoint x: 622, startPoint y: 364, endPoint x: 572, endPoint y: 371, distance: 50.7
click at [572, 371] on div "Shipping Address New Address New Address BMW MC Plant BMW North America Financi…" at bounding box center [689, 358] width 603 height 296
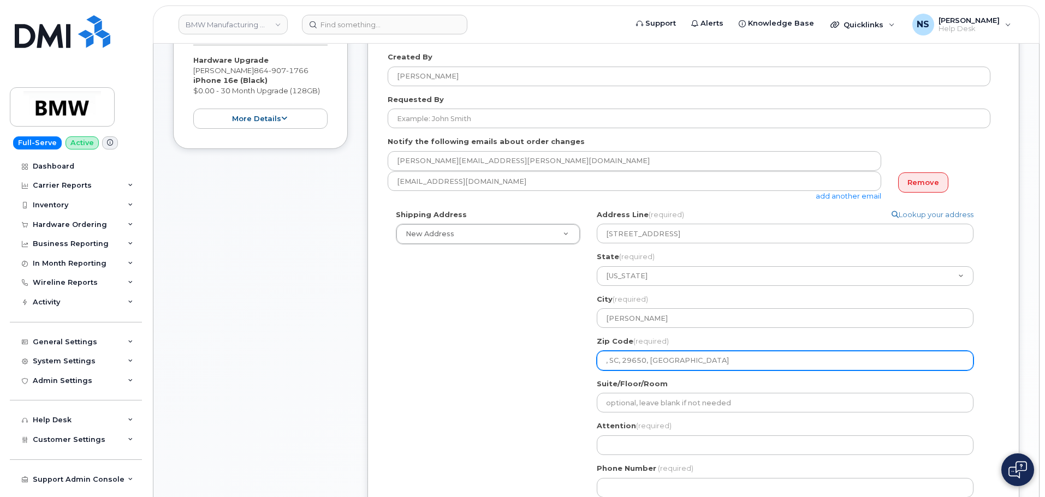
select select
type input "29650, USA"
drag, startPoint x: 672, startPoint y: 363, endPoint x: 629, endPoint y: 366, distance: 42.2
click at [629, 366] on input "29650, USA" at bounding box center [785, 361] width 377 height 20
select select
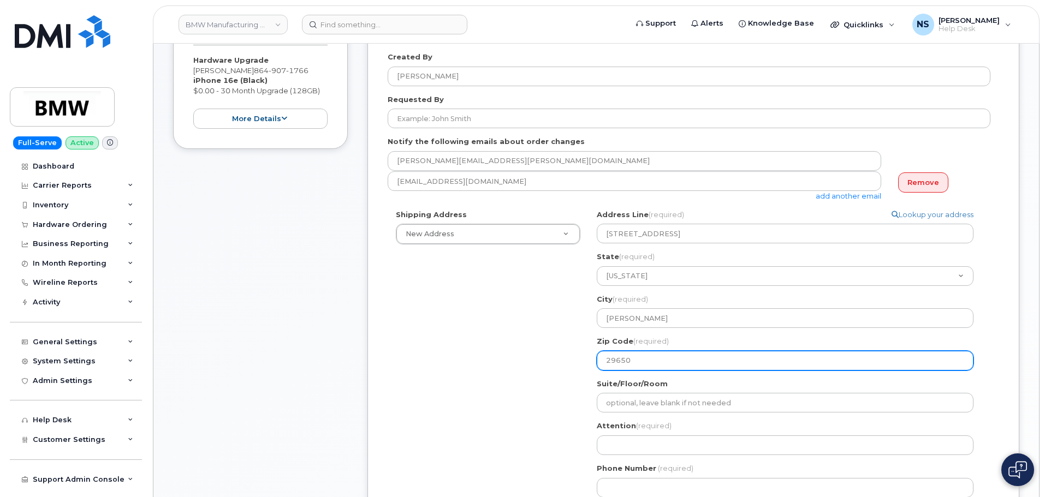
type input "29650"
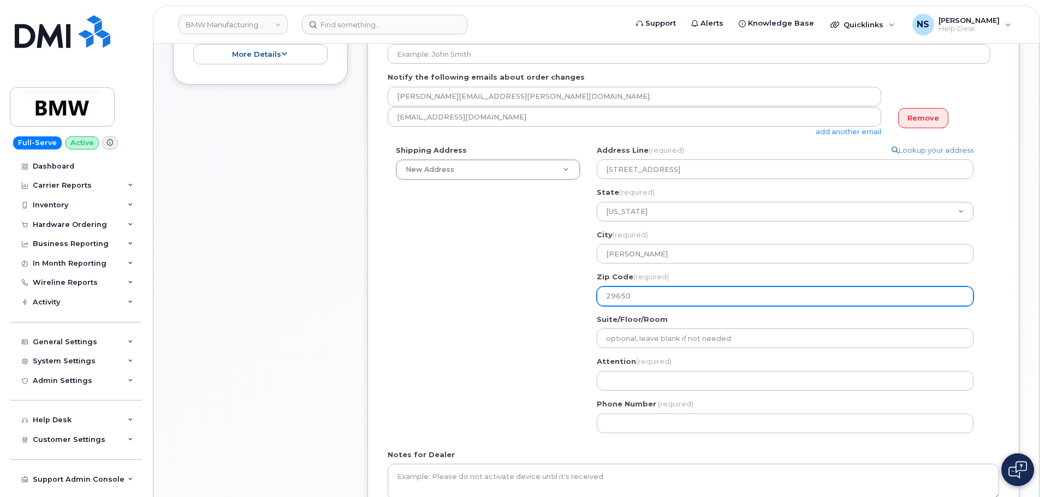
scroll to position [382, 0]
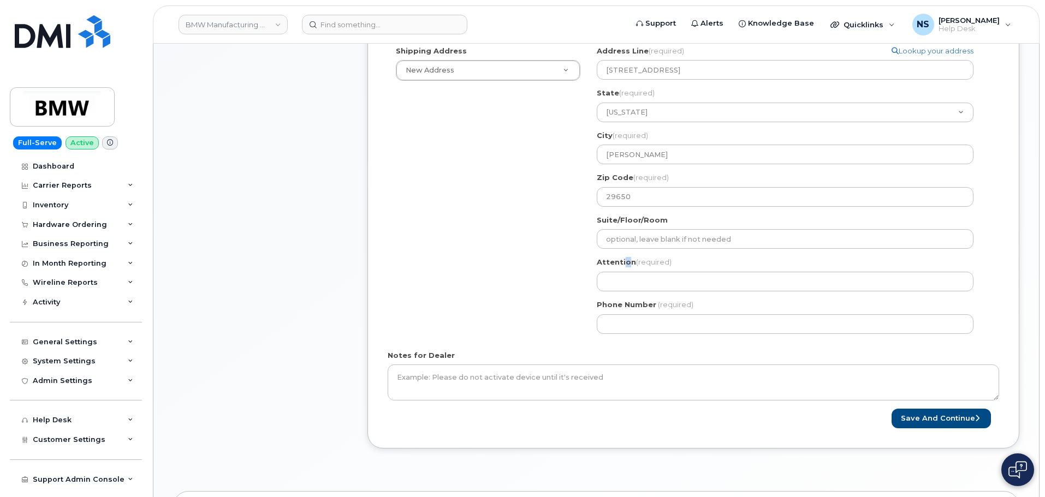
click at [626, 261] on label "Attention (required)" at bounding box center [634, 262] width 75 height 10
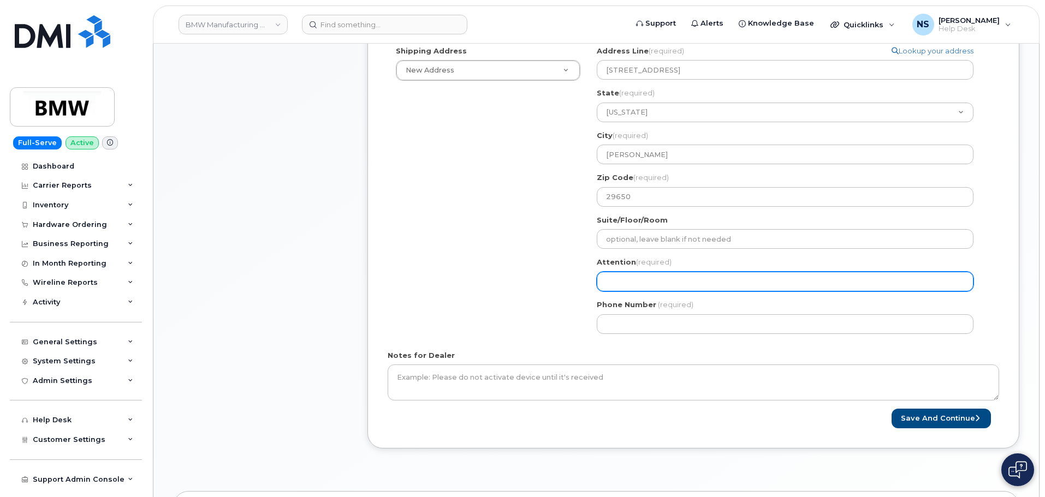
drag, startPoint x: 628, startPoint y: 286, endPoint x: 514, endPoint y: 142, distance: 182.6
click at [628, 283] on input "Attention (required)" at bounding box center [785, 282] width 377 height 20
paste input "BMWMC"
select select
type input "BMWMC"
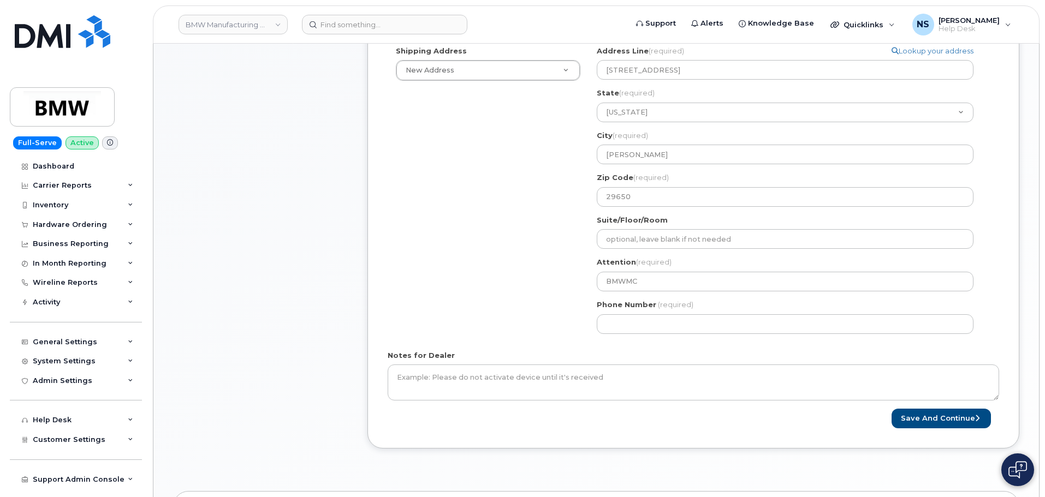
click at [669, 355] on div "Notes for Dealer" at bounding box center [693, 375] width 611 height 50
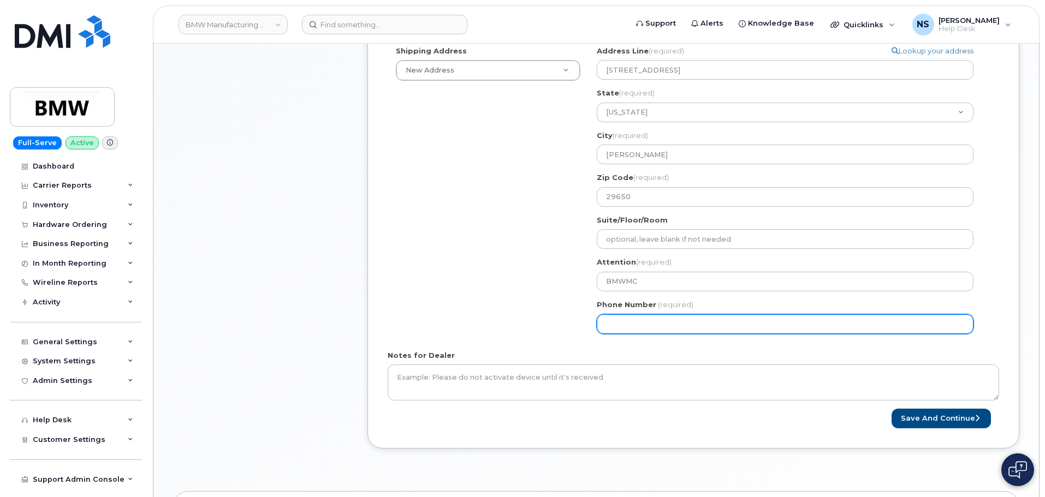
drag, startPoint x: 654, startPoint y: 336, endPoint x: 650, endPoint y: 330, distance: 7.0
click at [653, 334] on div "SC Greer Search your address... Manually edit your address Click to search 307 …" at bounding box center [790, 194] width 402 height 296
click at [650, 330] on input "Phone Number" at bounding box center [785, 324] width 377 height 20
click at [678, 333] on input "Phone Number" at bounding box center [785, 324] width 377 height 20
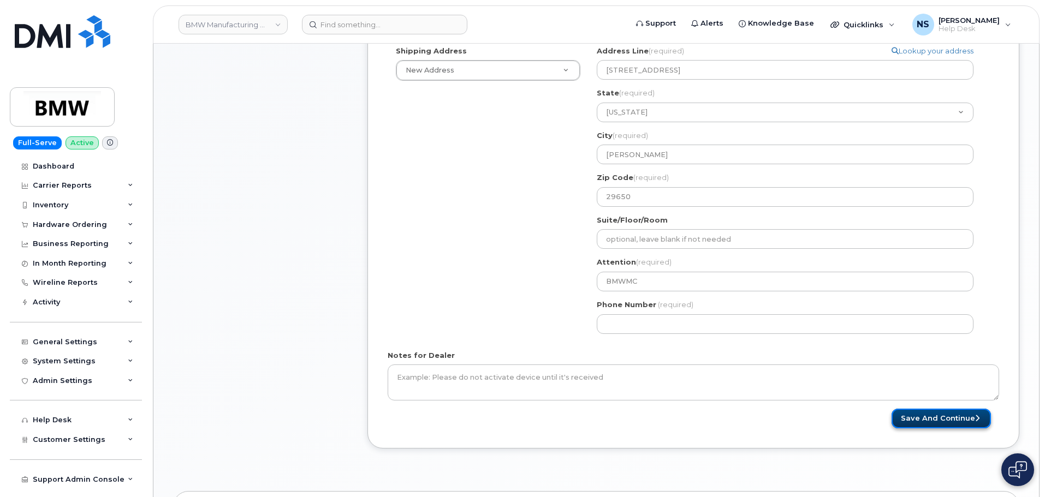
click at [969, 421] on button "Save and Continue" at bounding box center [941, 419] width 99 height 20
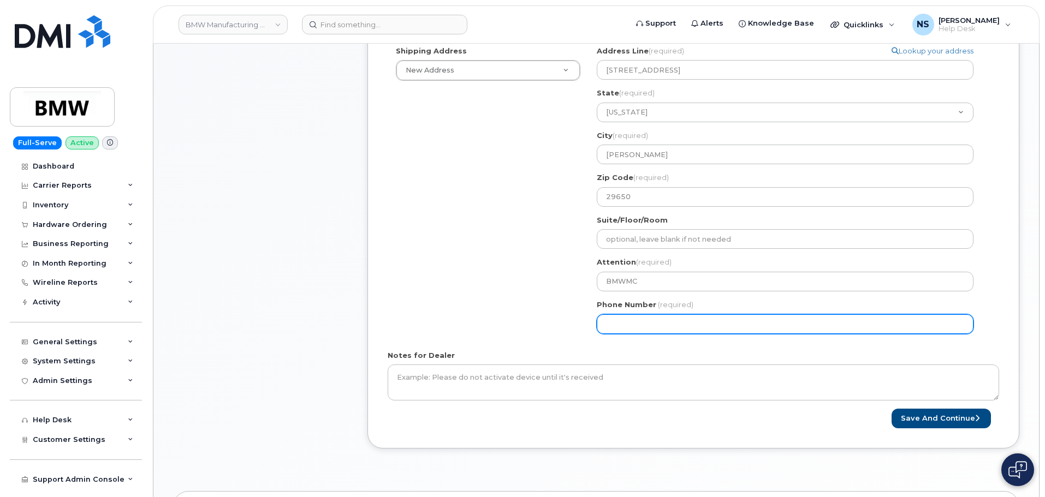
click at [703, 322] on input "Phone Number" at bounding box center [785, 324] width 377 height 20
click at [702, 330] on input "Phone Number" at bounding box center [785, 324] width 377 height 20
click at [644, 325] on input "Phone Number" at bounding box center [785, 324] width 377 height 20
drag, startPoint x: 641, startPoint y: 325, endPoint x: 658, endPoint y: 345, distance: 26.0
click at [643, 326] on input "Phone Number" at bounding box center [785, 324] width 377 height 20
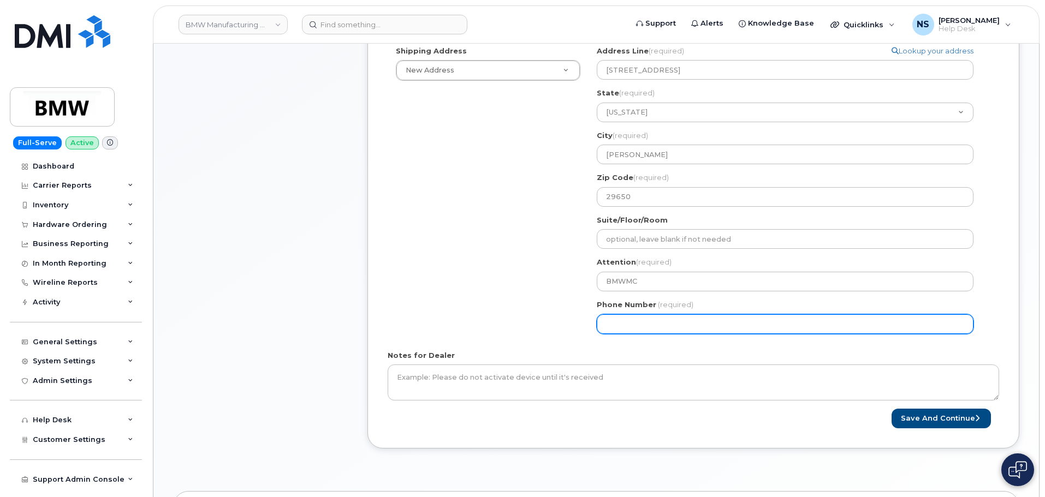
click at [625, 327] on input "Phone Number" at bounding box center [785, 324] width 377 height 20
select select
type input "8649071766"
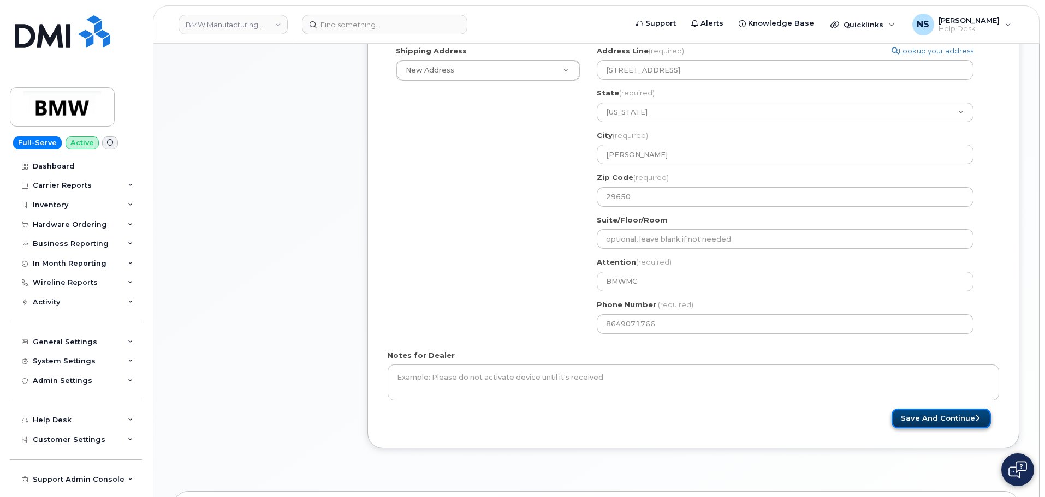
click at [896, 412] on button "Save and Continue" at bounding box center [941, 419] width 99 height 20
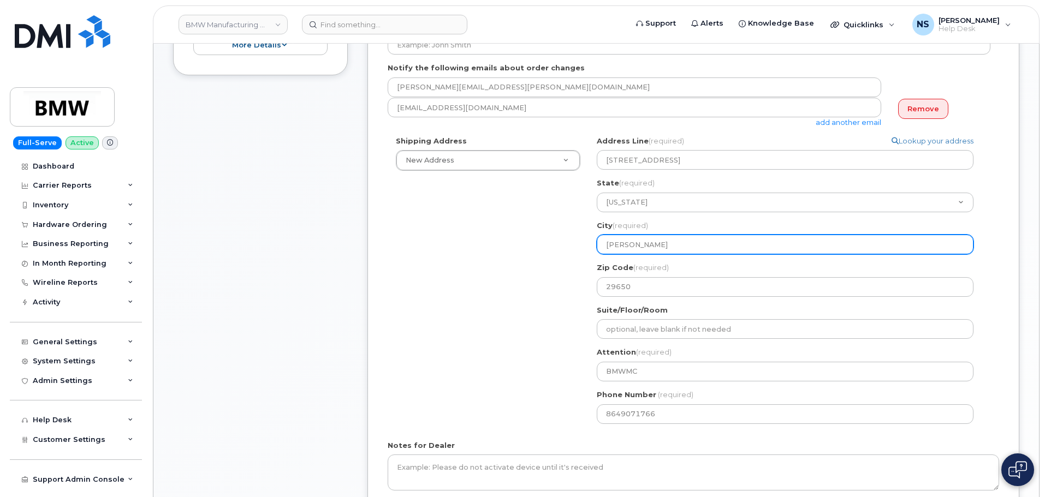
scroll to position [164, 0]
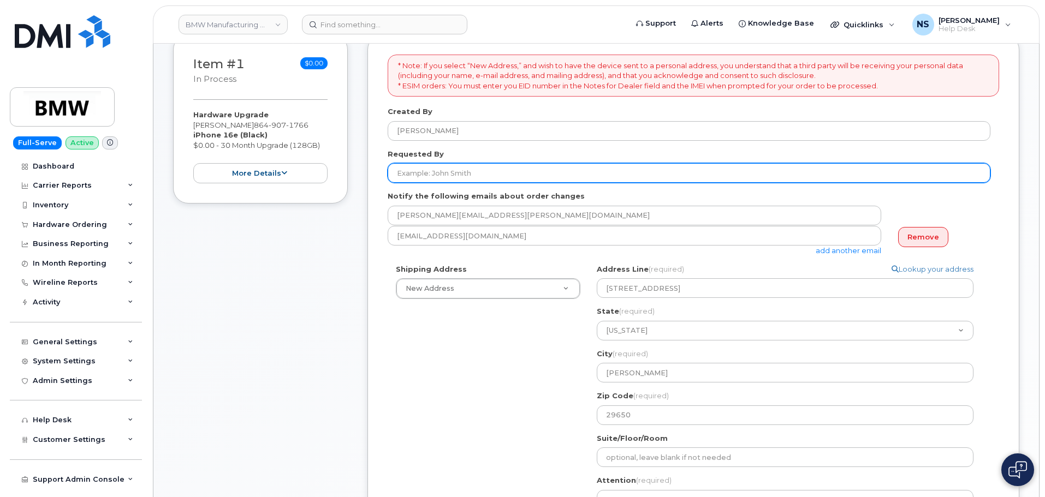
click at [578, 173] on input "Requested By" at bounding box center [689, 173] width 603 height 20
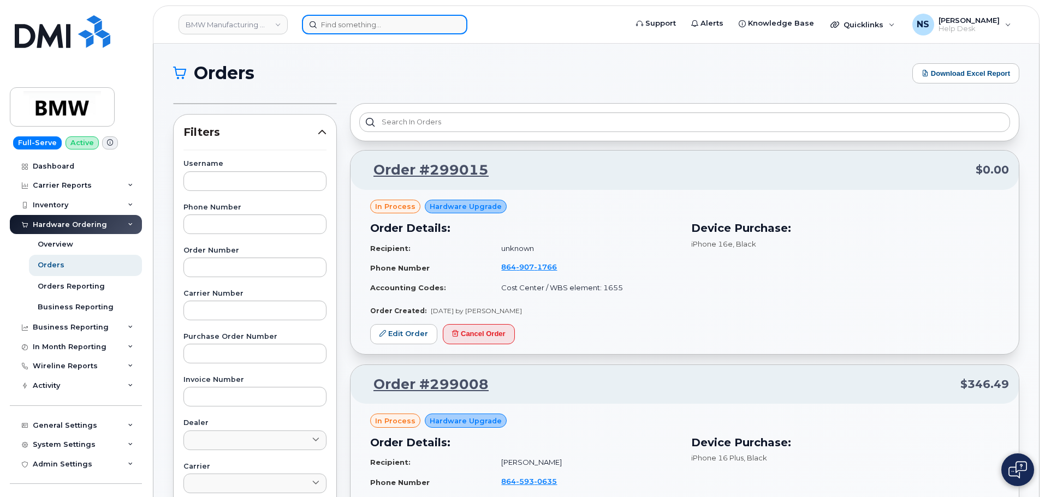
drag, startPoint x: 360, startPoint y: 34, endPoint x: 366, endPoint y: 26, distance: 9.4
click at [361, 33] on input at bounding box center [384, 25] width 165 height 20
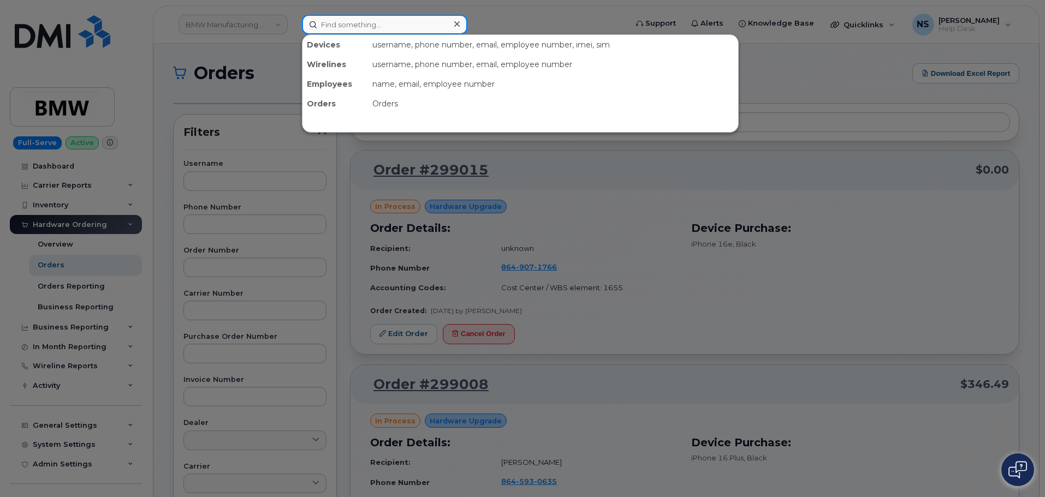
paste input "[PERSON_NAME]"
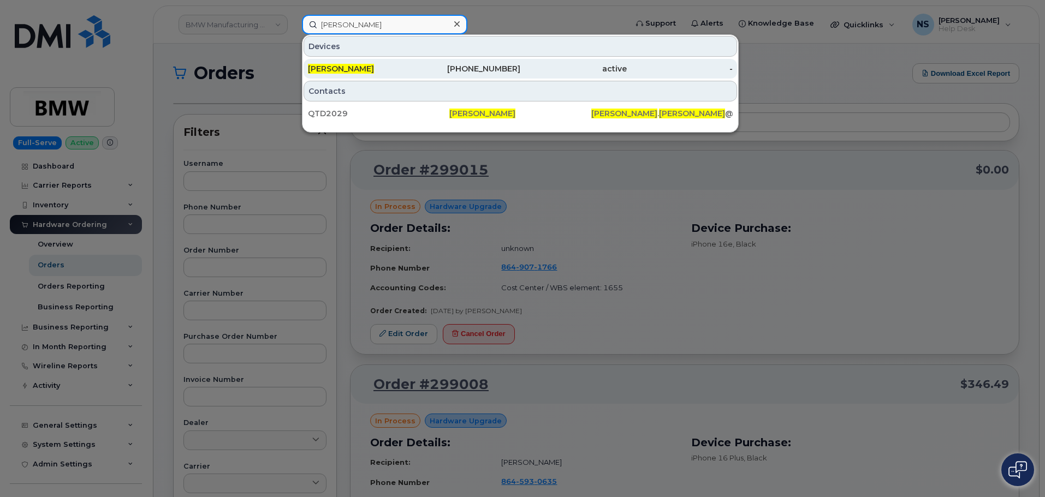
type input "[PERSON_NAME]"
click at [449, 73] on div "[PHONE_NUMBER]" at bounding box center [467, 68] width 106 height 11
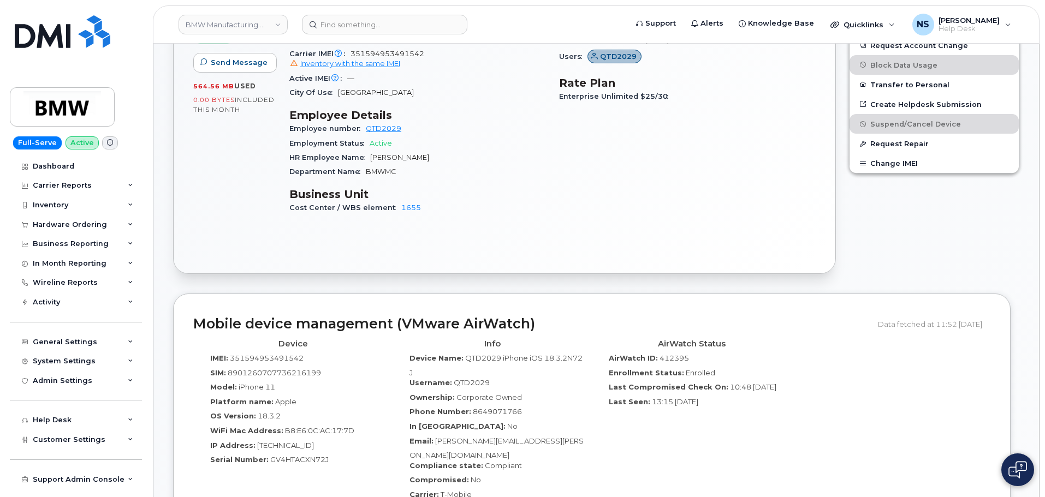
scroll to position [328, 0]
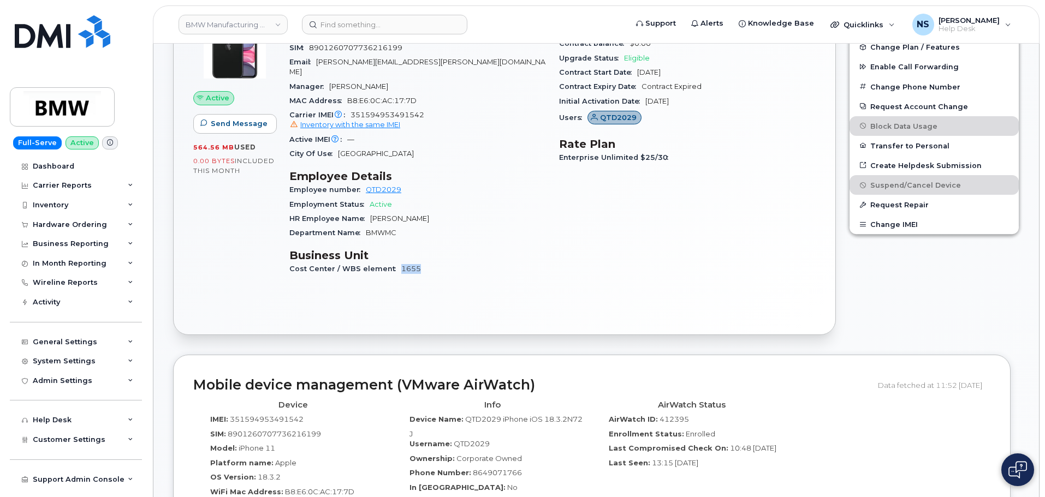
click at [392, 262] on div "Cost Center / WBS element 1655" at bounding box center [417, 269] width 257 height 14
click at [411, 265] on link "1655" at bounding box center [411, 269] width 20 height 8
click at [513, 226] on div "Department Name BMWMC" at bounding box center [417, 233] width 257 height 14
click at [372, 229] on span "BMWMC" at bounding box center [381, 233] width 31 height 8
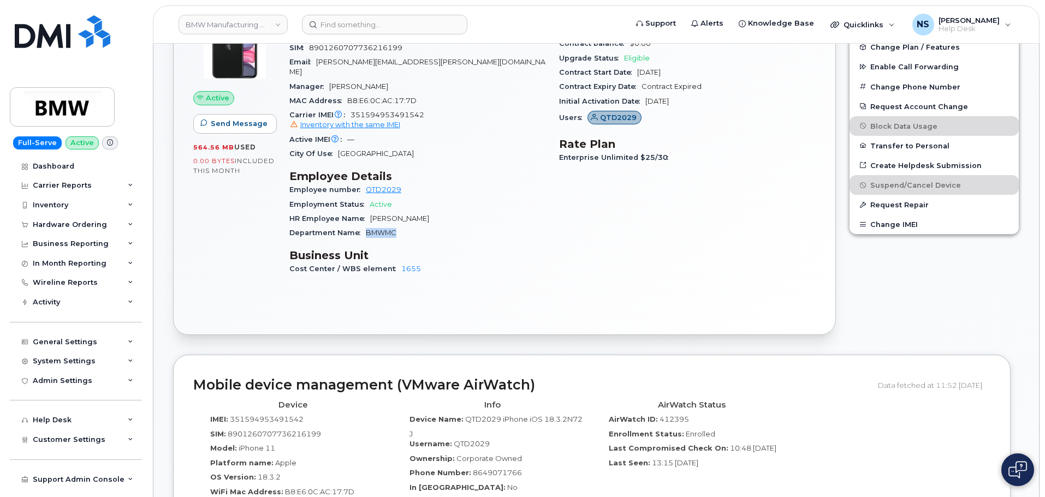
copy span "BMWMC"
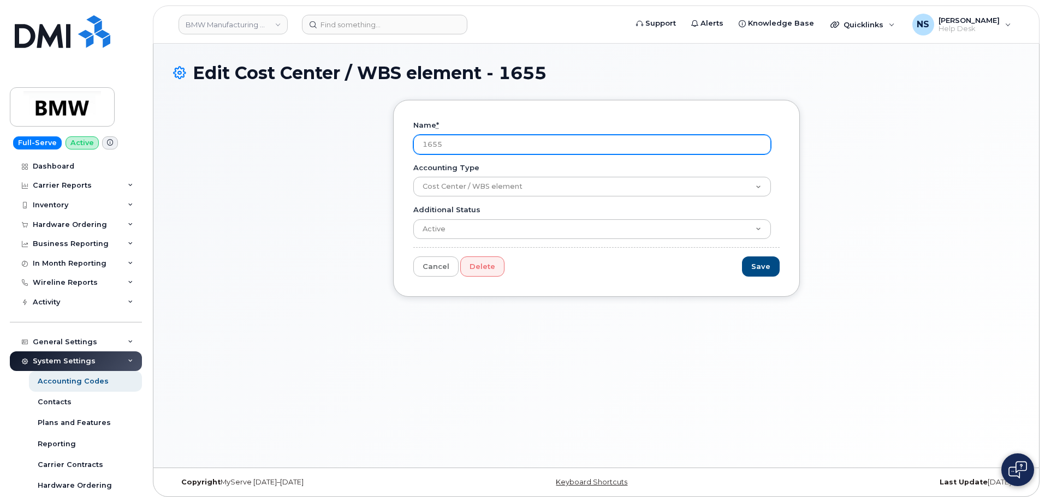
drag, startPoint x: 494, startPoint y: 147, endPoint x: 438, endPoint y: 134, distance: 57.2
click at [424, 138] on input "1655" at bounding box center [592, 145] width 358 height 20
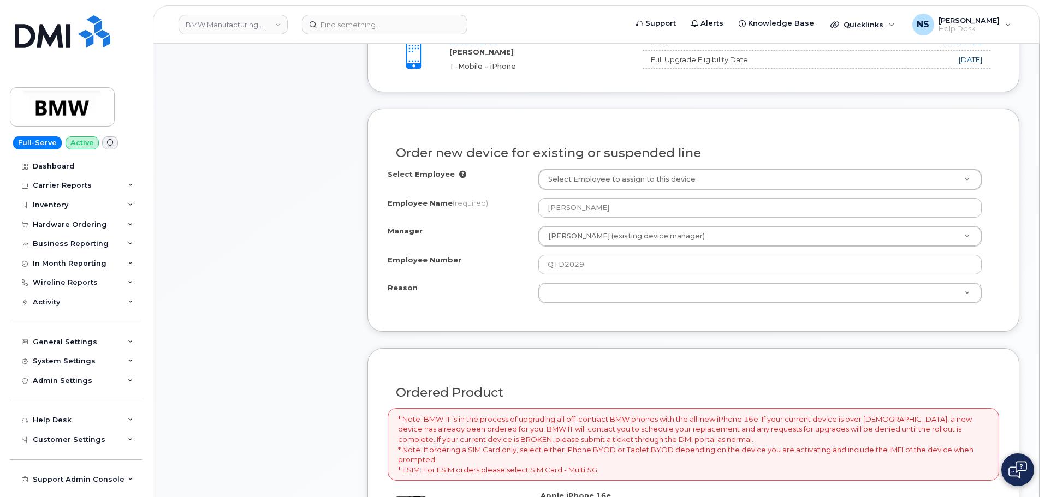
scroll to position [437, 0]
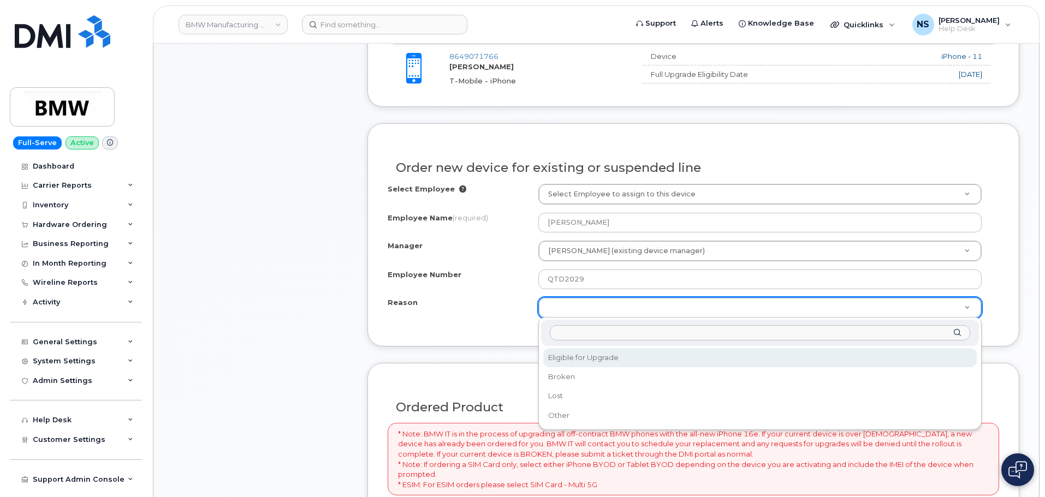
drag, startPoint x: 584, startPoint y: 310, endPoint x: 577, endPoint y: 322, distance: 14.0
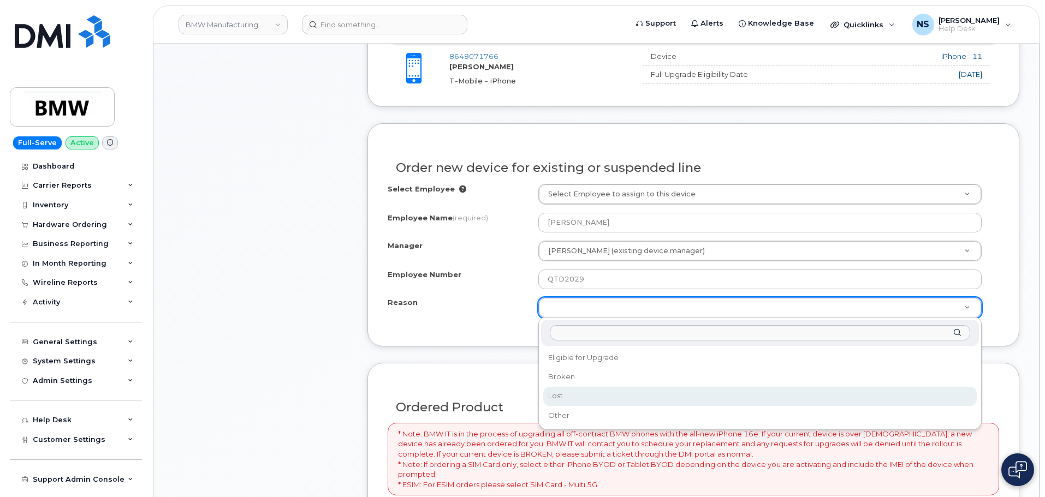
select select "lost"
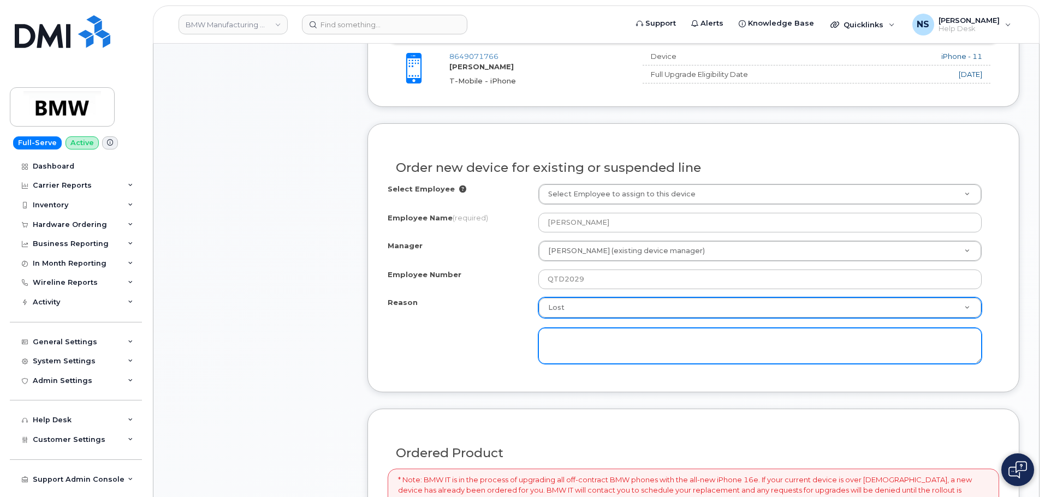
click at [562, 336] on textarea at bounding box center [759, 346] width 443 height 36
click at [895, 348] on textarea "EU order a phone 3 weeks ago, it's been over a month. User hasn't received phon…" at bounding box center [759, 346] width 443 height 36
paste textarea "1ZW0Y5862991520340"
type textarea "EU order a phone 3 weeks ago, it's been over a month. User hasn't received phon…"
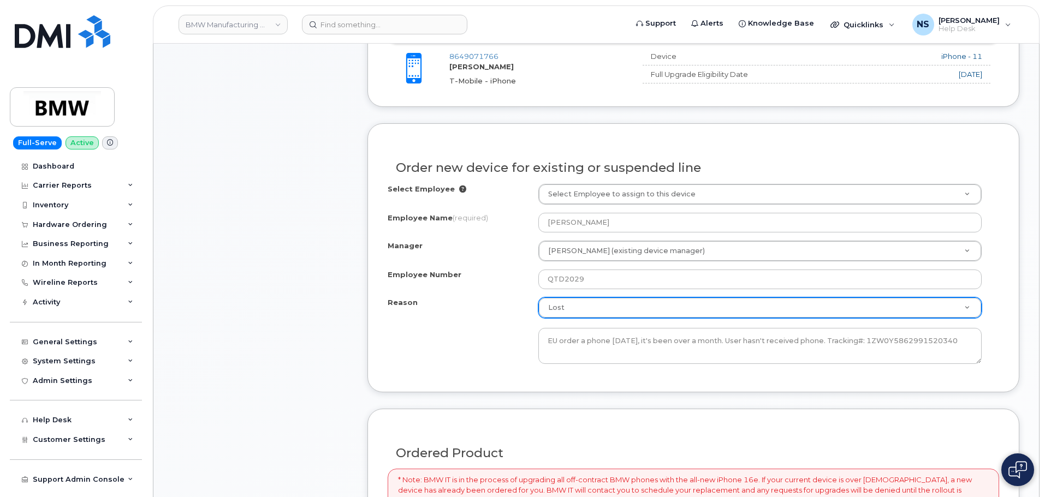
click at [460, 355] on div "Reason Lost Reason Eligible for Upgrade Broken Lost Other EU order a phone 3 we…" at bounding box center [693, 331] width 611 height 67
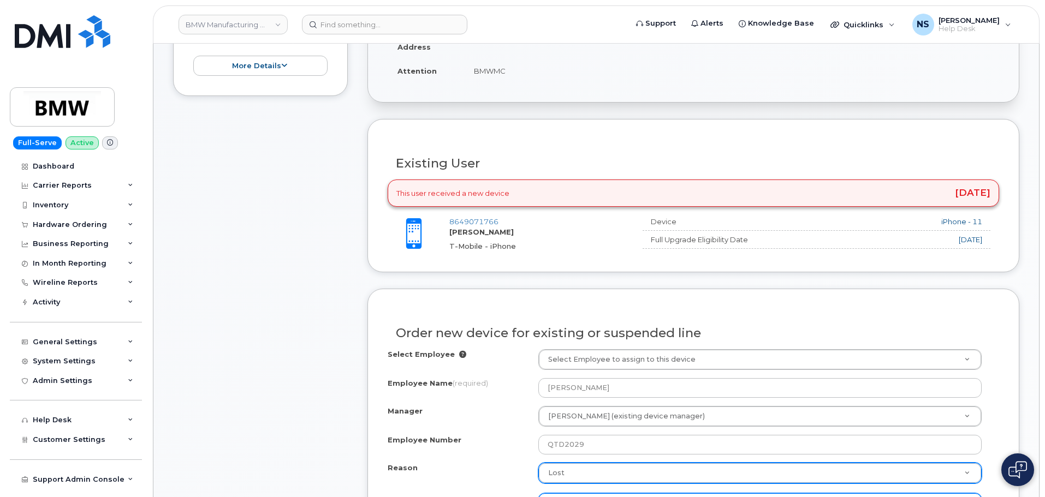
scroll to position [491, 0]
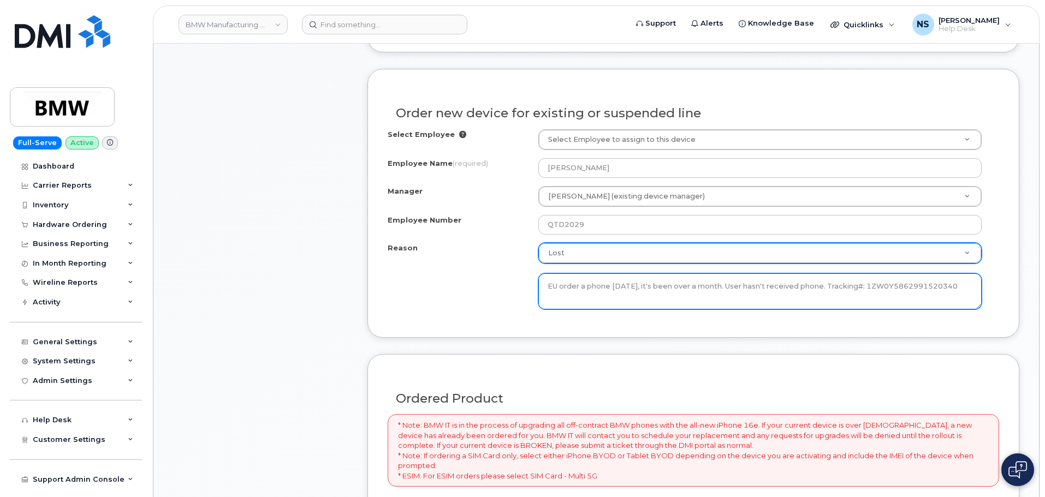
click at [599, 293] on textarea "EU order a phone 3 weeks ago, it's been over a month. User hasn't received phon…" at bounding box center [759, 292] width 443 height 36
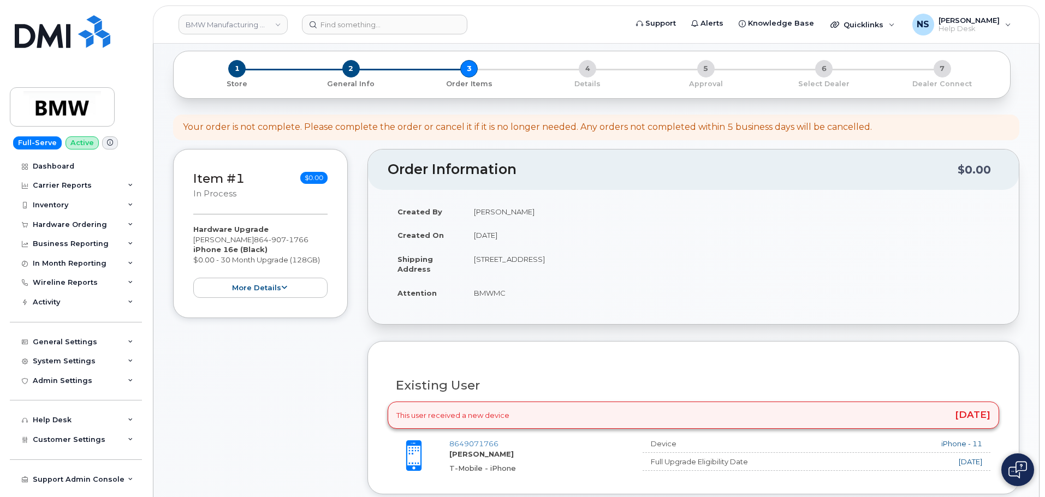
scroll to position [0, 0]
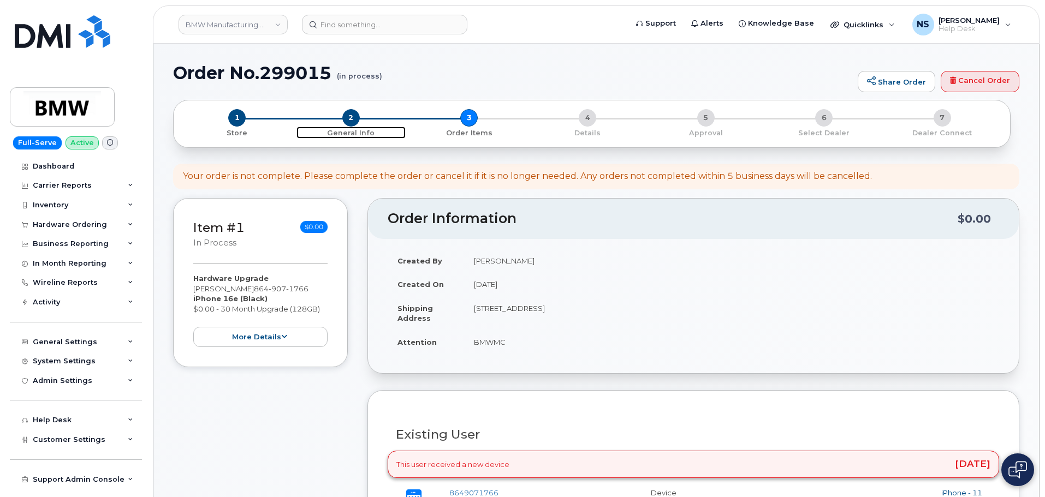
click at [354, 112] on span "2" at bounding box center [350, 117] width 17 height 17
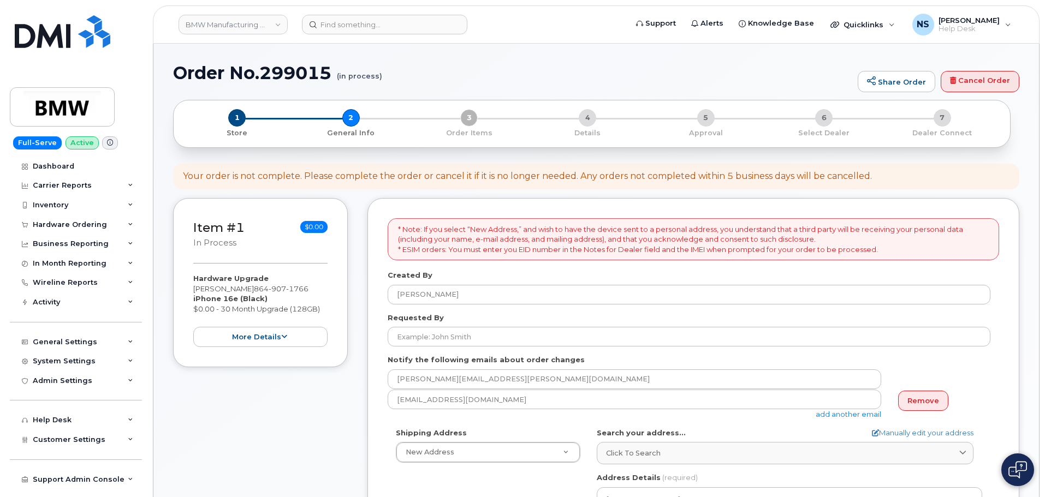
select select
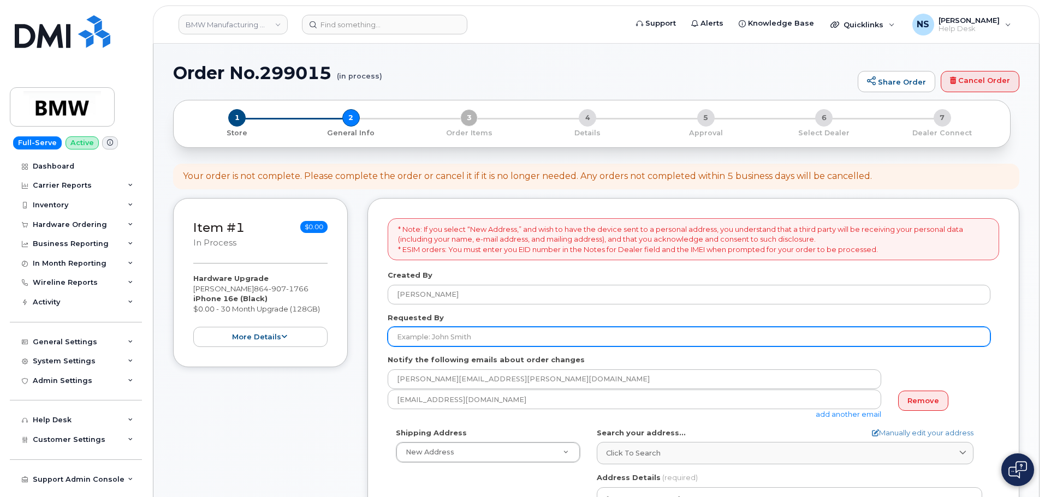
click at [473, 329] on input "Requested By" at bounding box center [689, 337] width 603 height 20
paste input "[PERSON_NAME]"
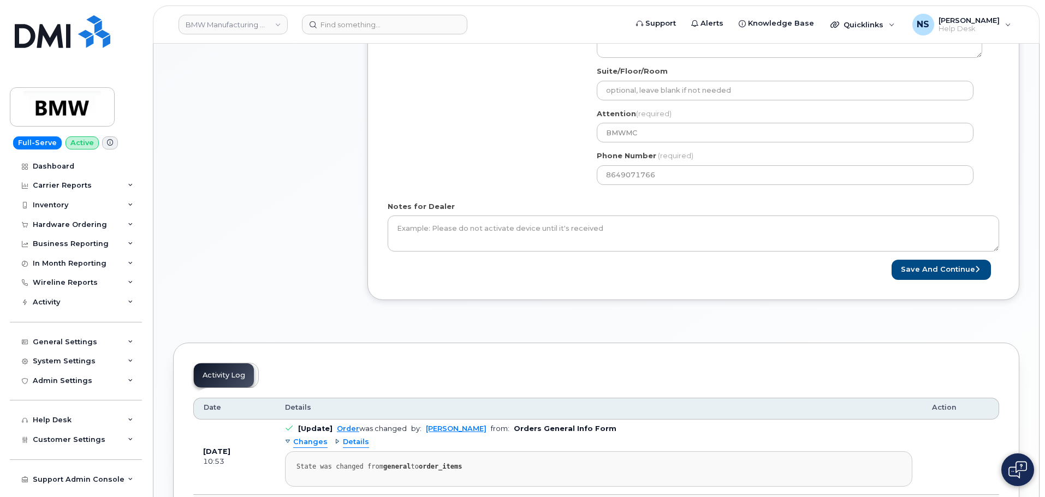
scroll to position [437, 0]
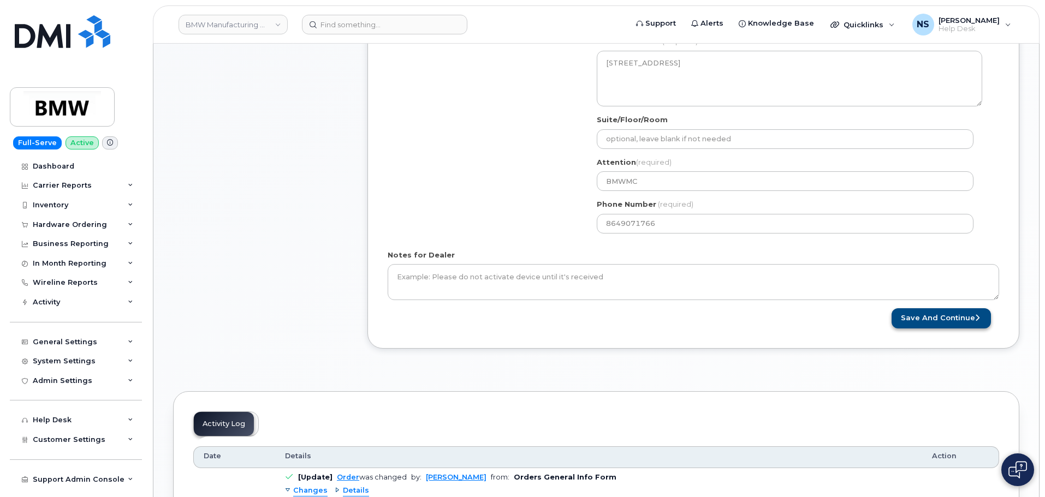
type input "[PERSON_NAME]"
click at [930, 326] on button "Save and Continue" at bounding box center [941, 318] width 99 height 20
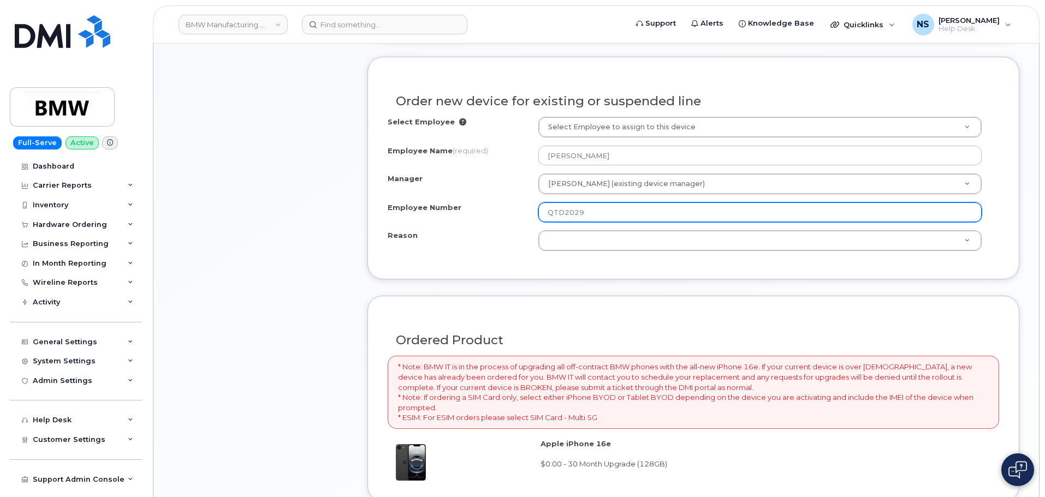
scroll to position [491, 0]
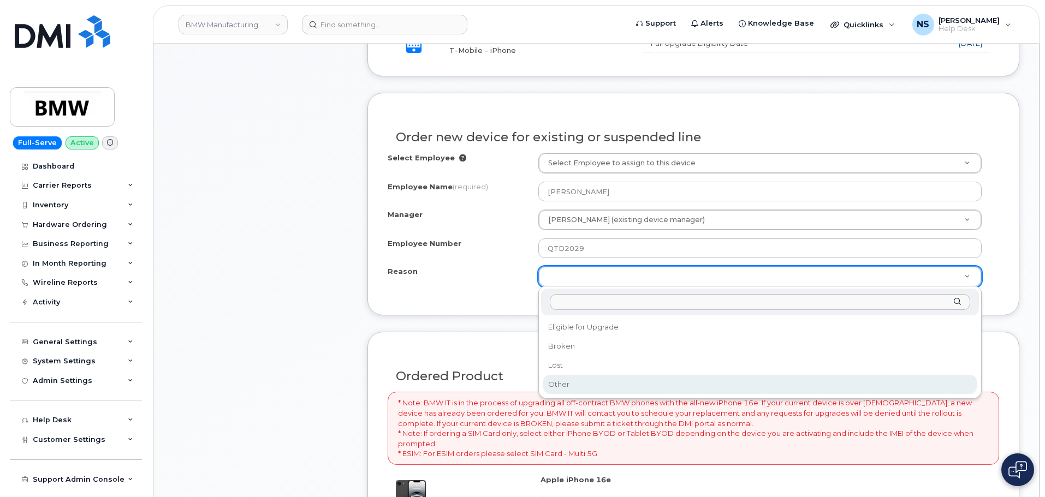
drag, startPoint x: 573, startPoint y: 385, endPoint x: 570, endPoint y: 344, distance: 40.5
select select "other"
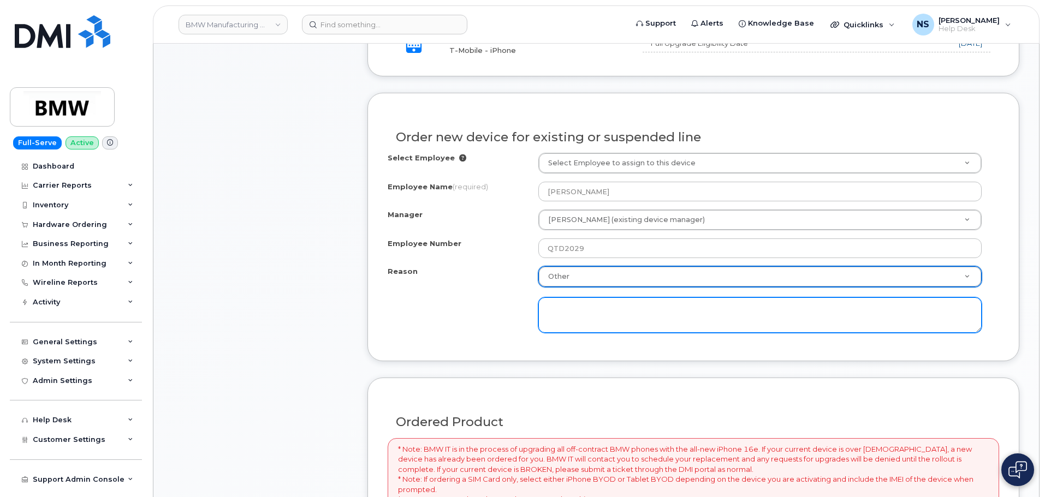
click at [581, 316] on textarea at bounding box center [759, 316] width 443 height 36
paste textarea "EU order a phone 3 weeks ago, it's been over a month. User hasn't received phon…"
type textarea "EU order a phone 3 weeks ago, it's been over a month. User hasn't received phon…"
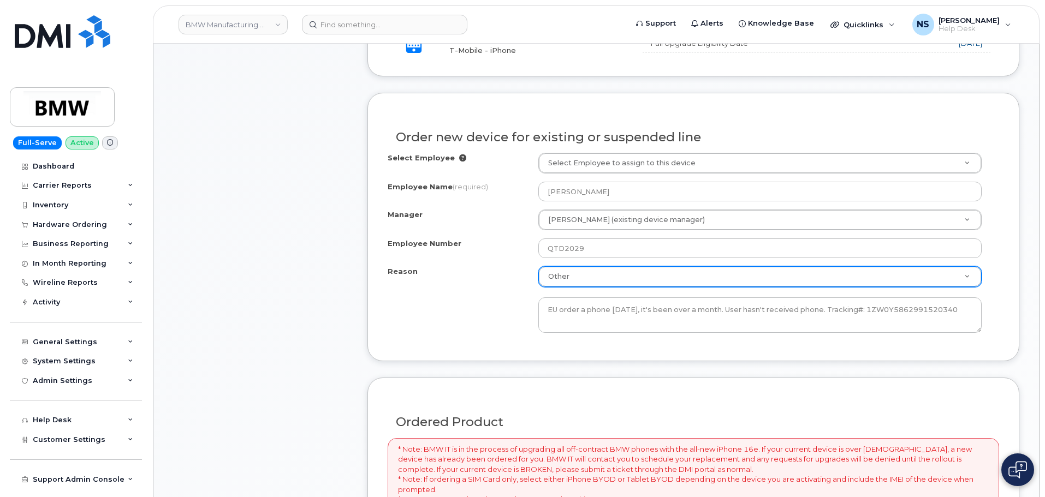
click at [413, 289] on div "Reason Other Reason Eligible for Upgrade Broken Lost Other EU order a phone 3 w…" at bounding box center [693, 299] width 611 height 67
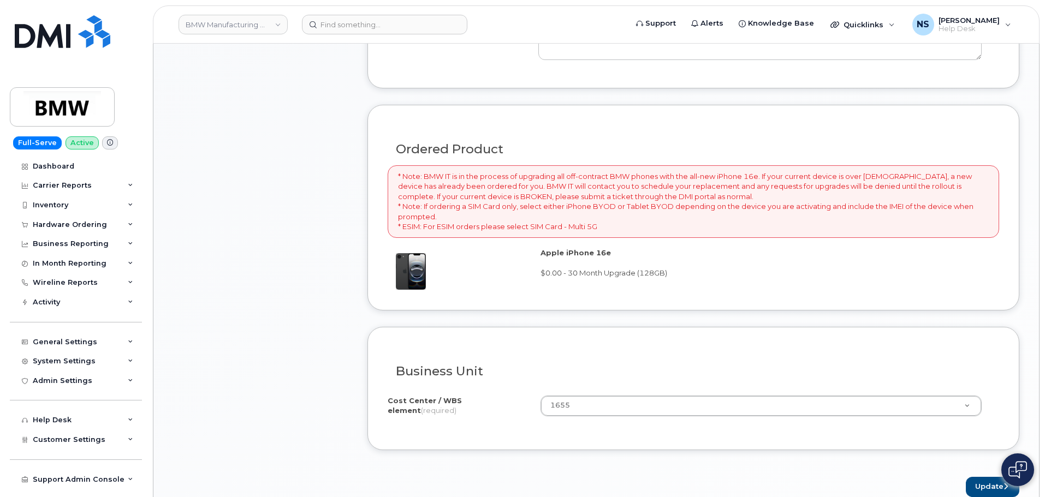
scroll to position [928, 0]
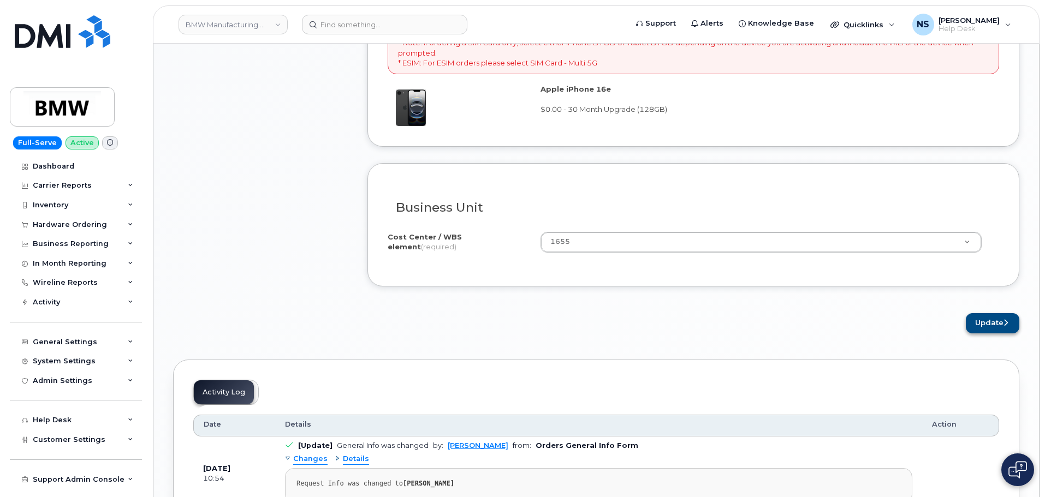
drag, startPoint x: 955, startPoint y: 306, endPoint x: 973, endPoint y: 313, distance: 19.2
click at [979, 317] on button "Update" at bounding box center [993, 323] width 54 height 20
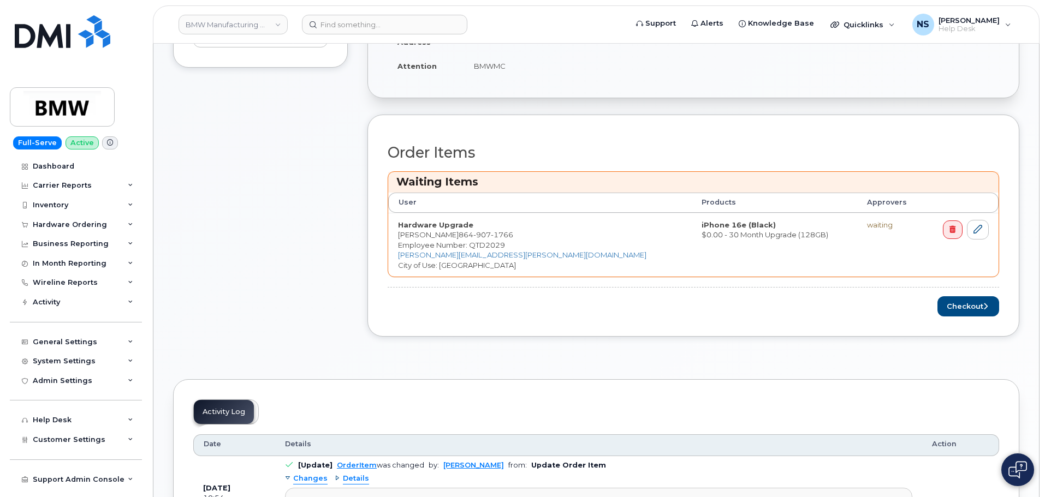
scroll to position [328, 0]
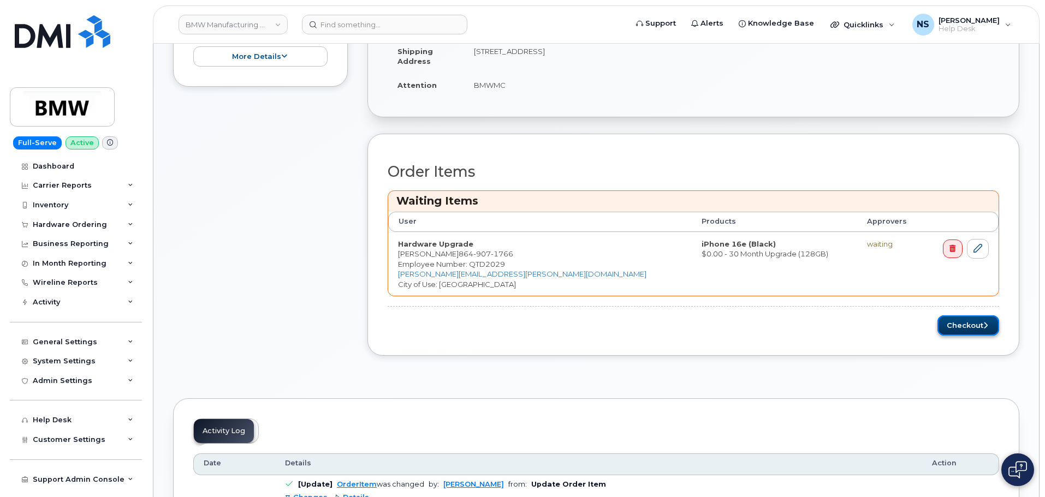
click at [973, 330] on button "Checkout" at bounding box center [968, 326] width 62 height 20
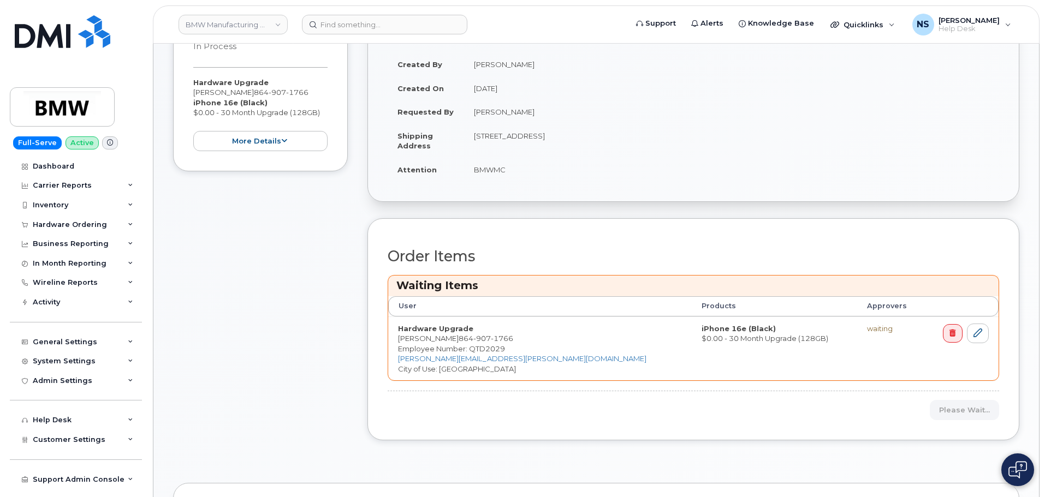
scroll to position [109, 0]
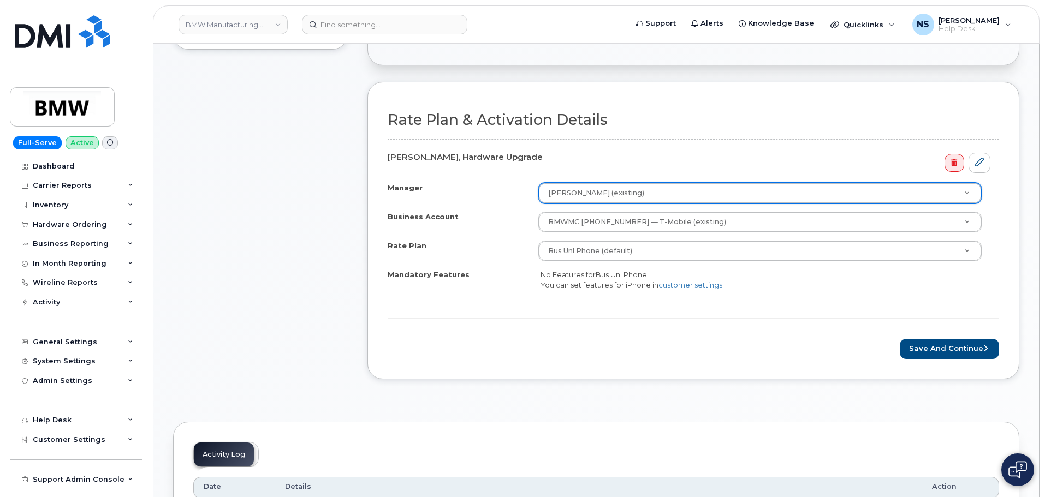
scroll to position [273, 0]
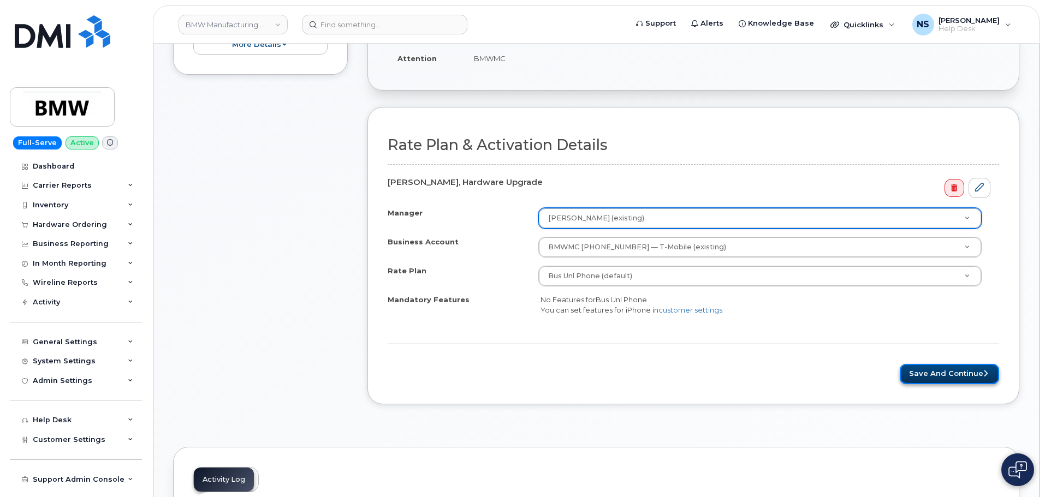
click at [924, 370] on button "Save and Continue" at bounding box center [949, 374] width 99 height 20
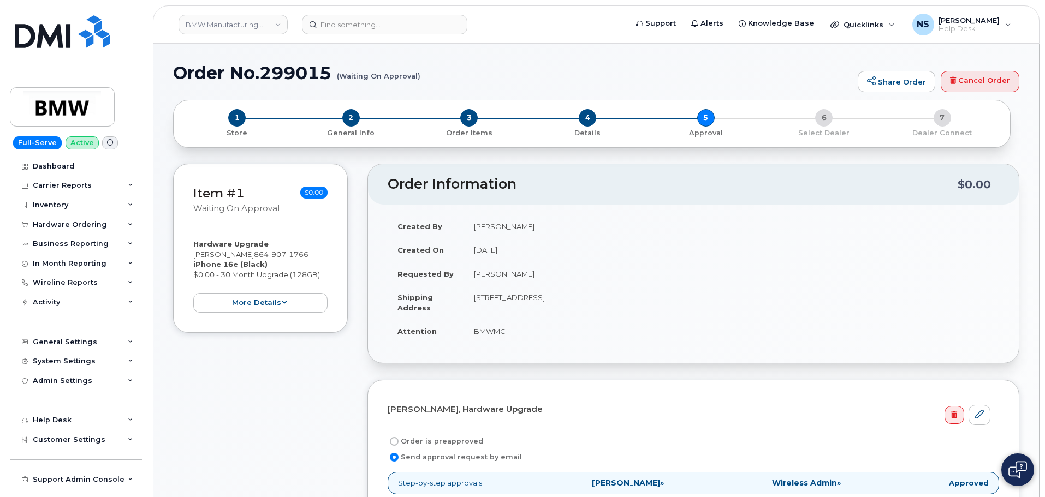
click at [282, 70] on h1 "Order No.299015 (Waiting On Approval)" at bounding box center [512, 72] width 679 height 19
copy h1 "299015"
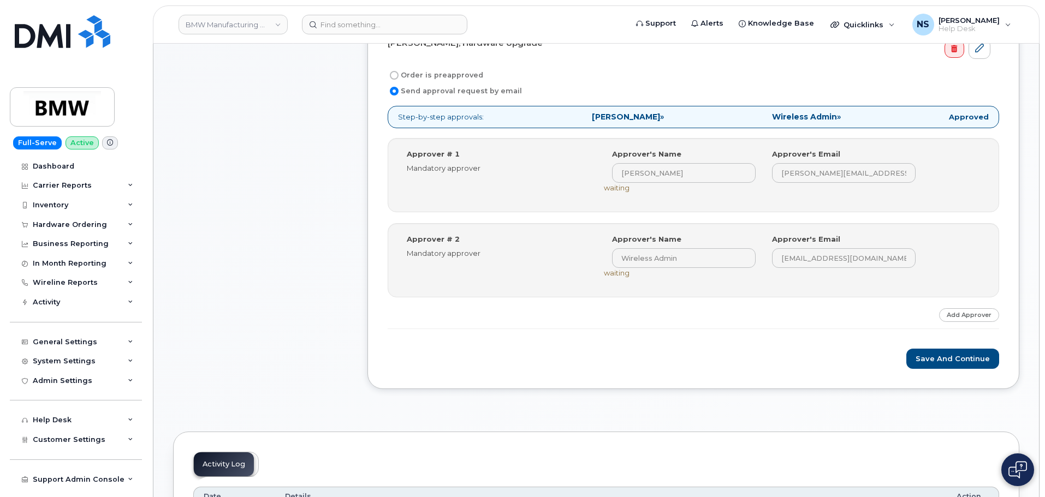
scroll to position [328, 0]
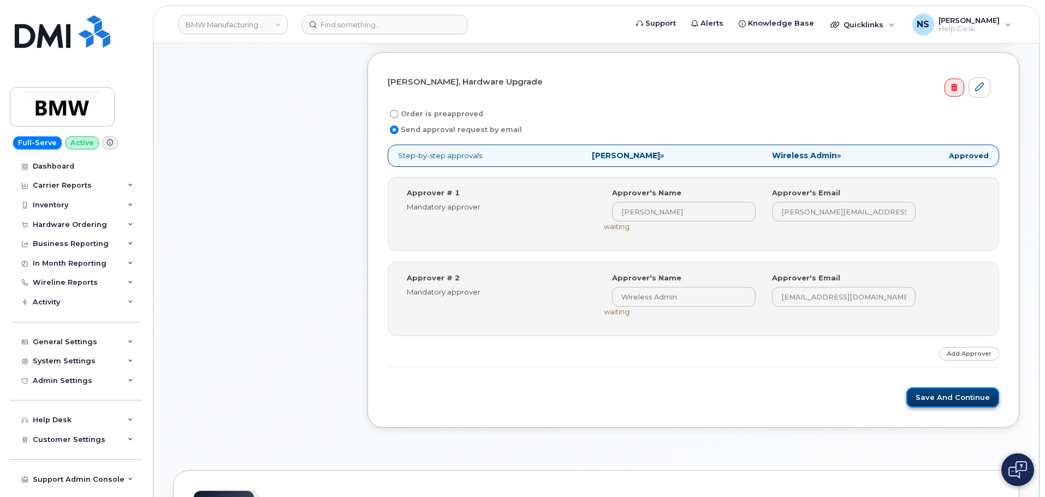
click at [944, 394] on button "Save and Continue" at bounding box center [952, 398] width 93 height 20
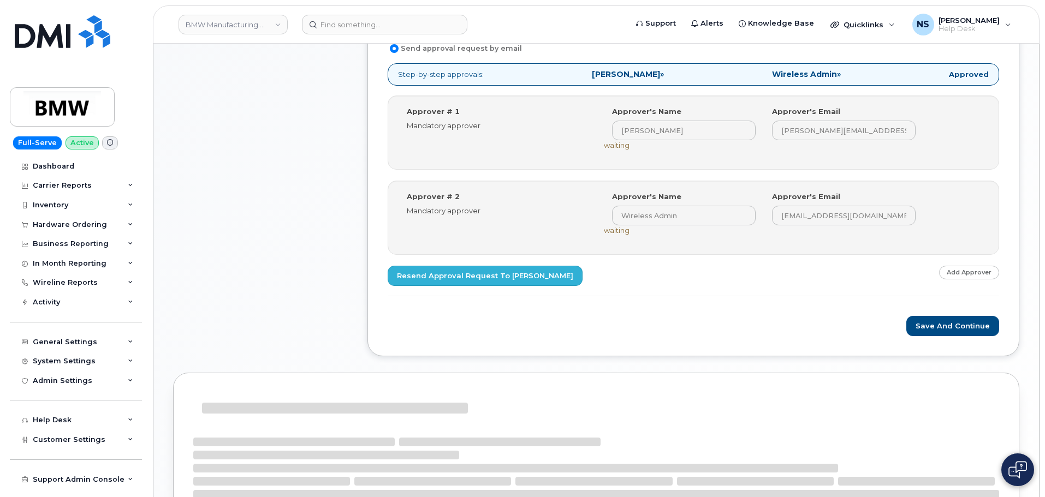
scroll to position [491, 0]
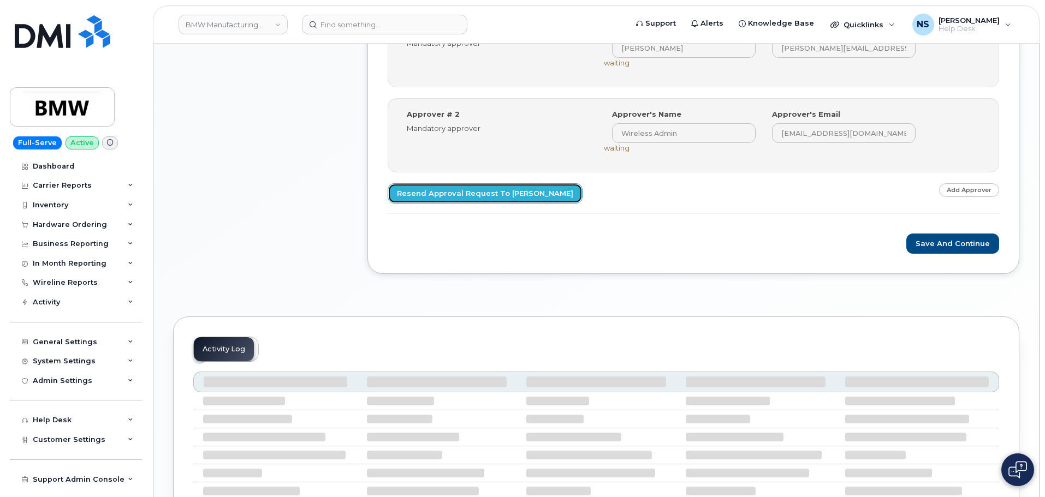
click at [526, 197] on link "Resend Approval Request to [PERSON_NAME]" at bounding box center [485, 193] width 195 height 20
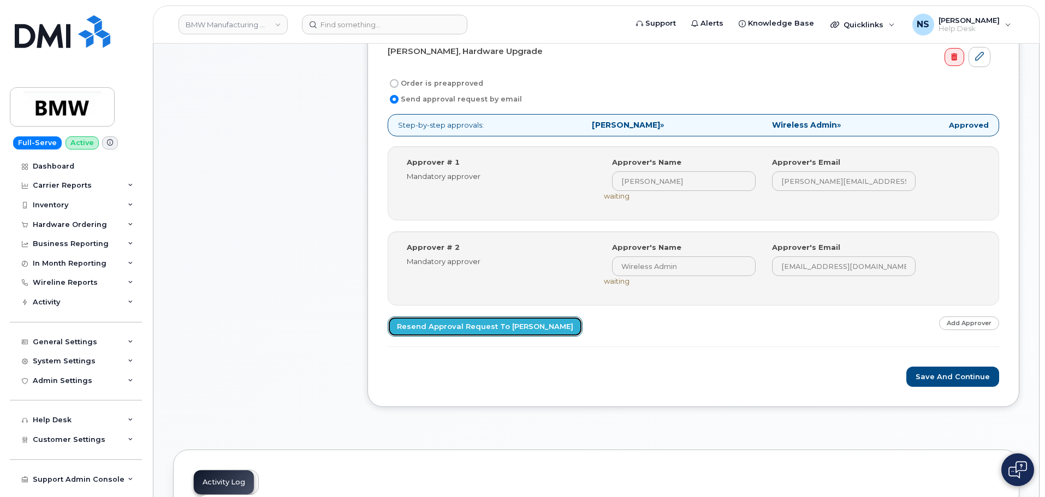
scroll to position [437, 0]
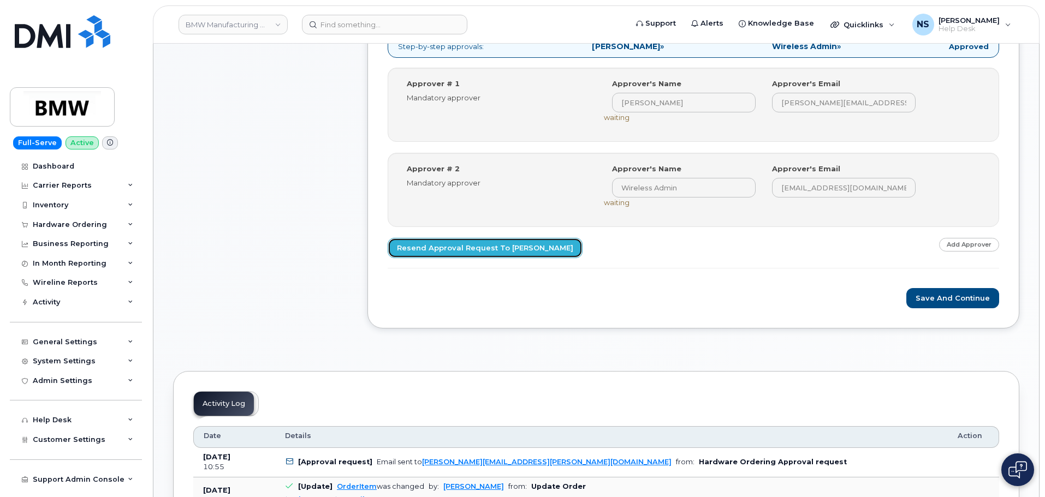
click at [542, 240] on link "Resend Approval Request to [PERSON_NAME]" at bounding box center [485, 248] width 195 height 20
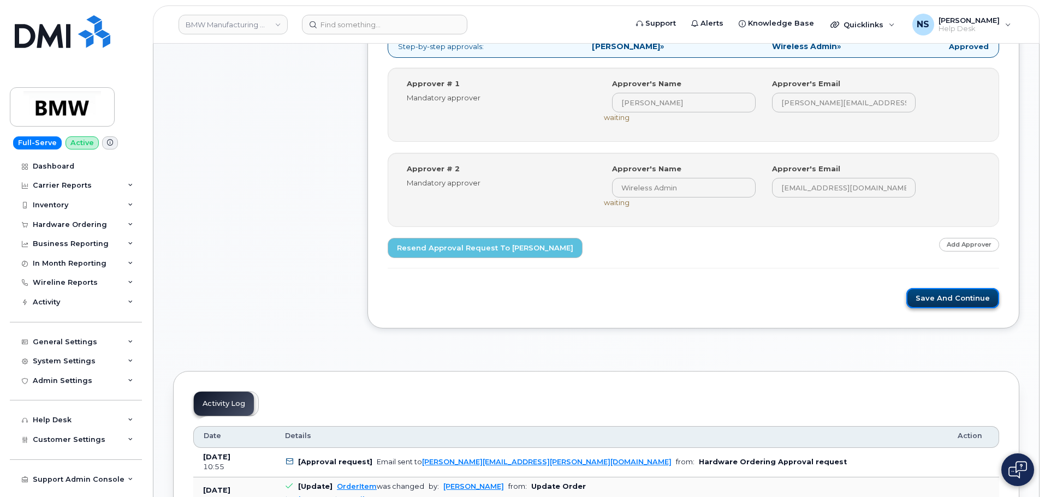
click at [947, 306] on button "Save and Continue" at bounding box center [952, 298] width 93 height 20
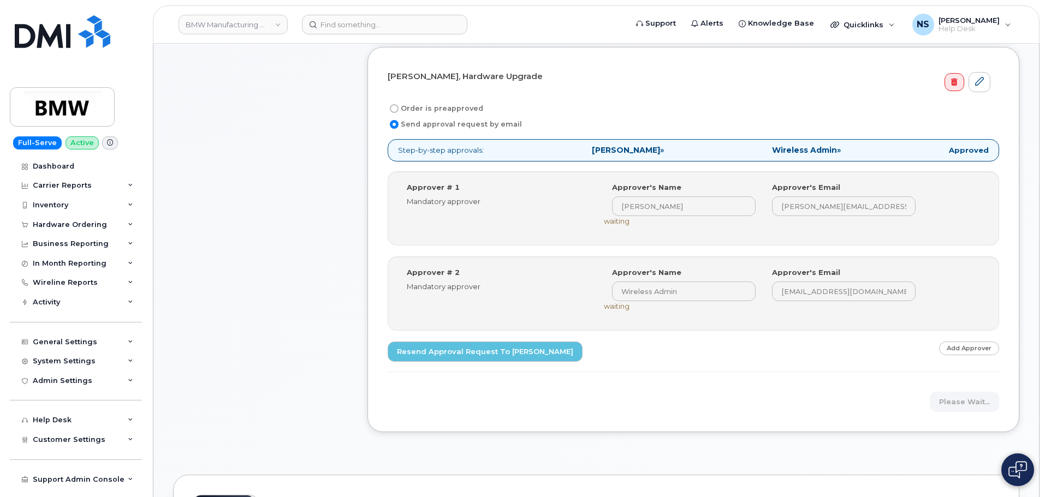
scroll to position [328, 0]
